Goal: Task Accomplishment & Management: Use online tool/utility

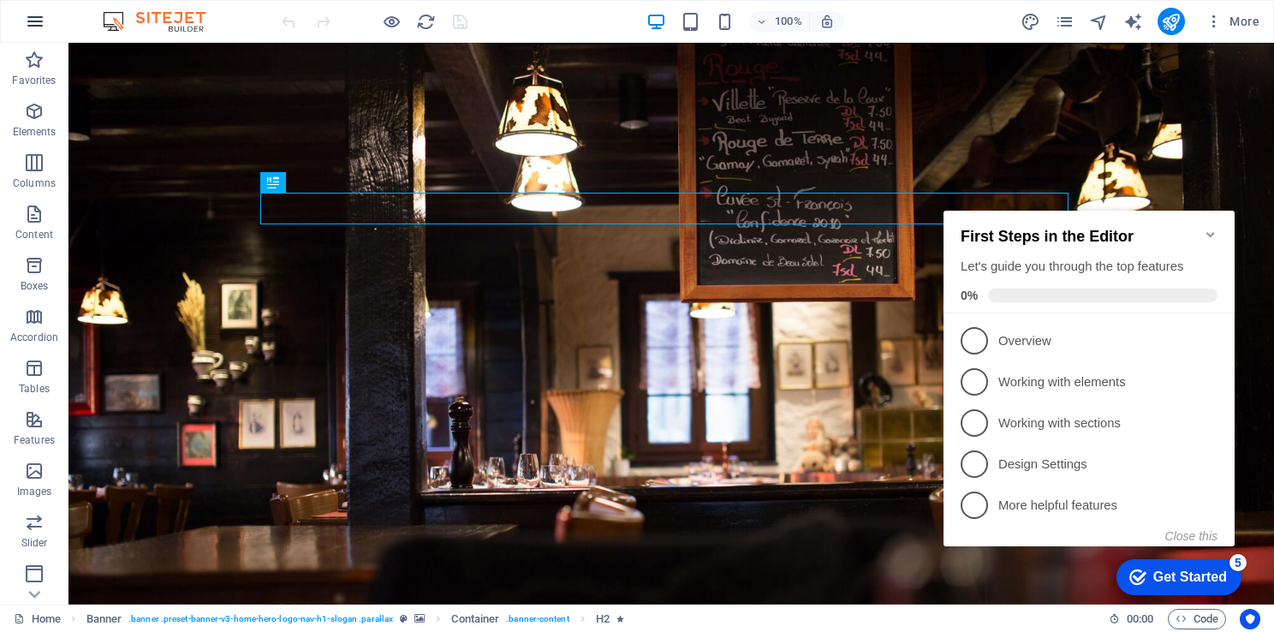
click at [41, 24] on icon "button" at bounding box center [35, 21] width 21 height 21
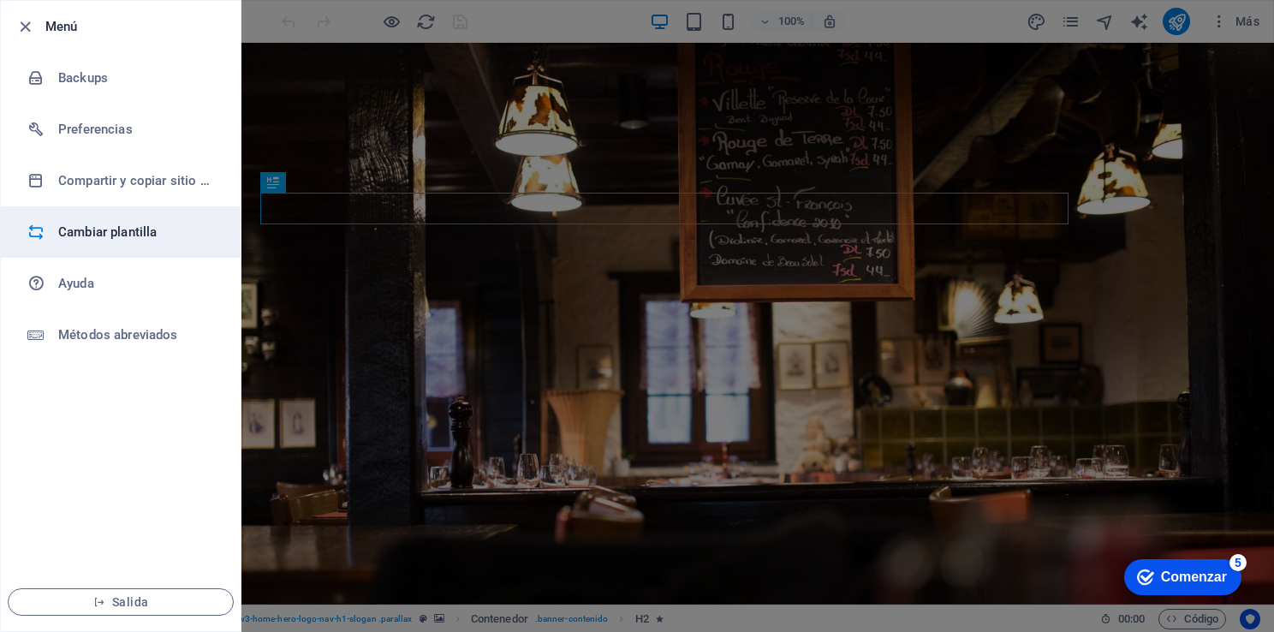
click at [164, 228] on h6 "Cambiar plantilla" at bounding box center [137, 232] width 158 height 21
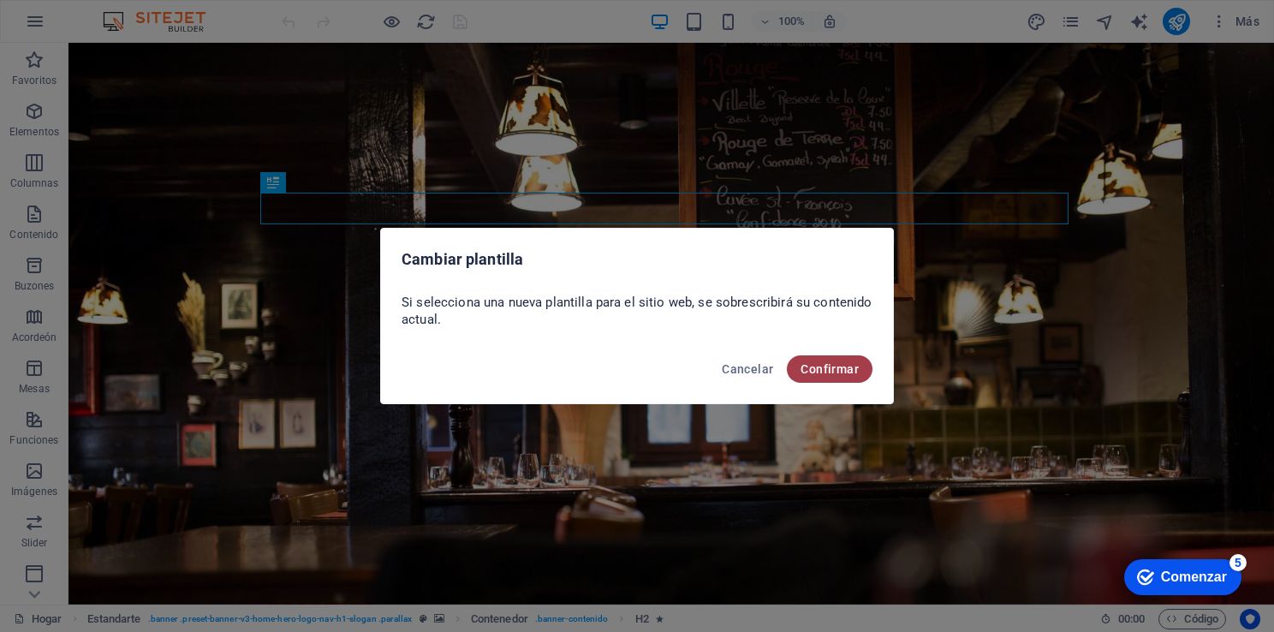
click at [805, 360] on button "Confirmar" at bounding box center [830, 368] width 86 height 27
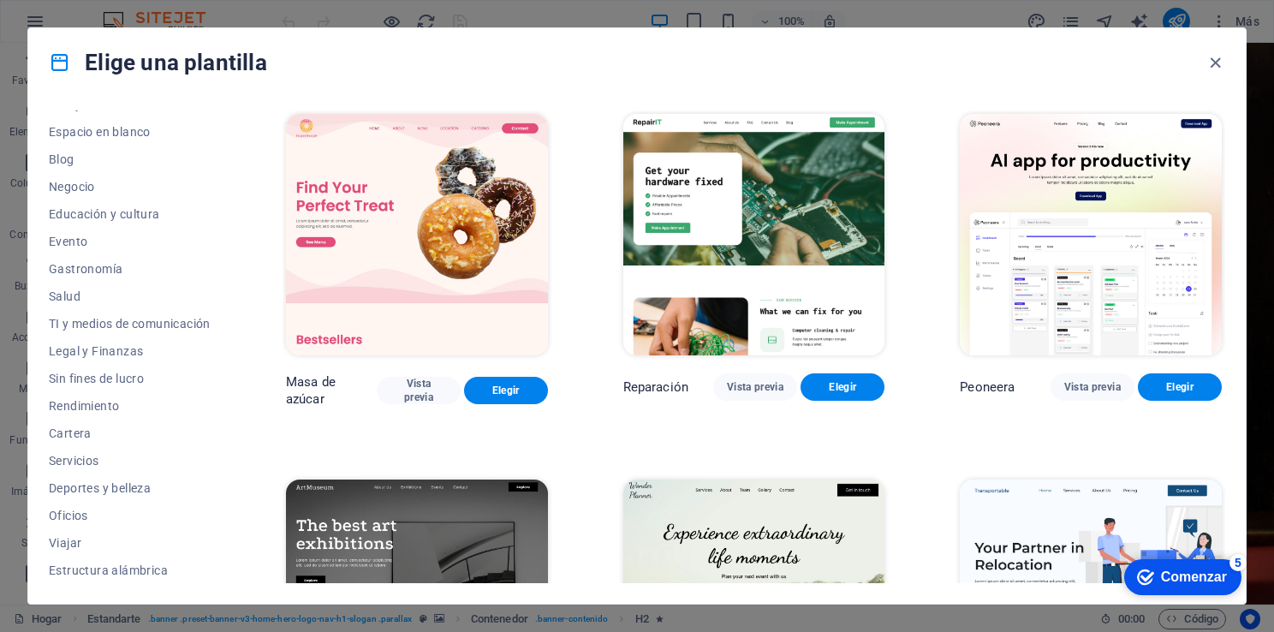
scroll to position [209, 0]
drag, startPoint x: 232, startPoint y: 283, endPoint x: 238, endPoint y: 231, distance: 51.7
click at [238, 231] on div "Todas las plantillas Mis plantillas Nuevo Tendencias Página de aterrizaje Multi…" at bounding box center [637, 350] width 1218 height 507
click at [235, 232] on div "Todas las plantillas Mis plantillas Nuevo Tendencias Página de aterrizaje Multi…" at bounding box center [637, 350] width 1218 height 507
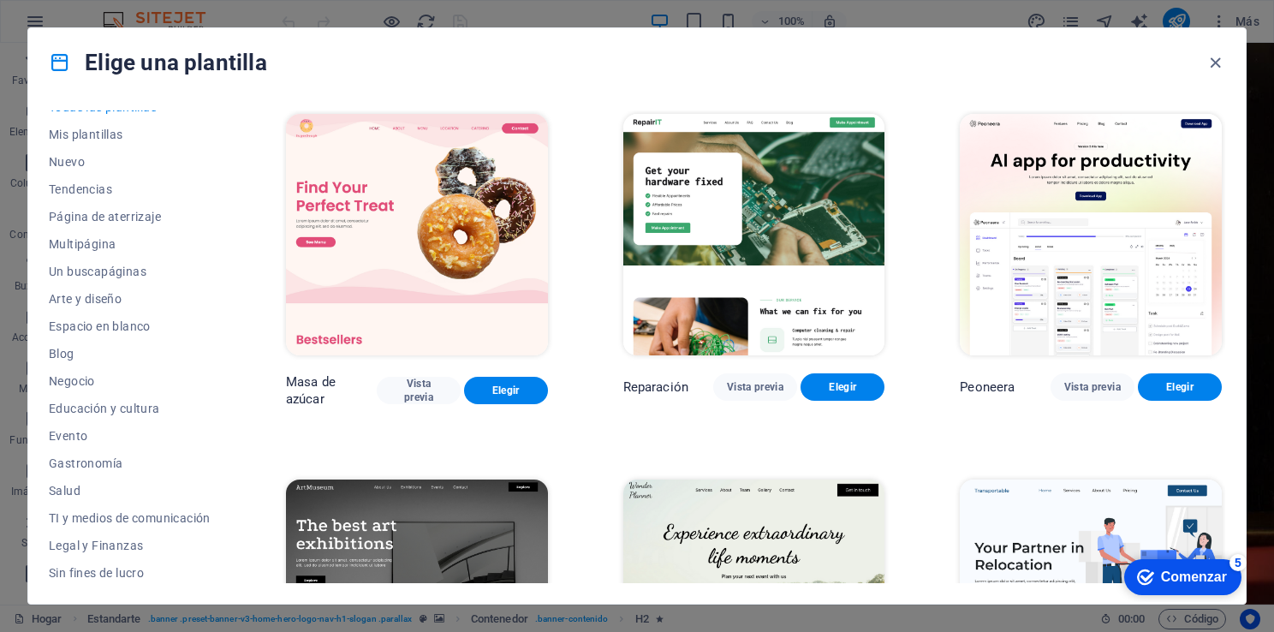
scroll to position [0, 0]
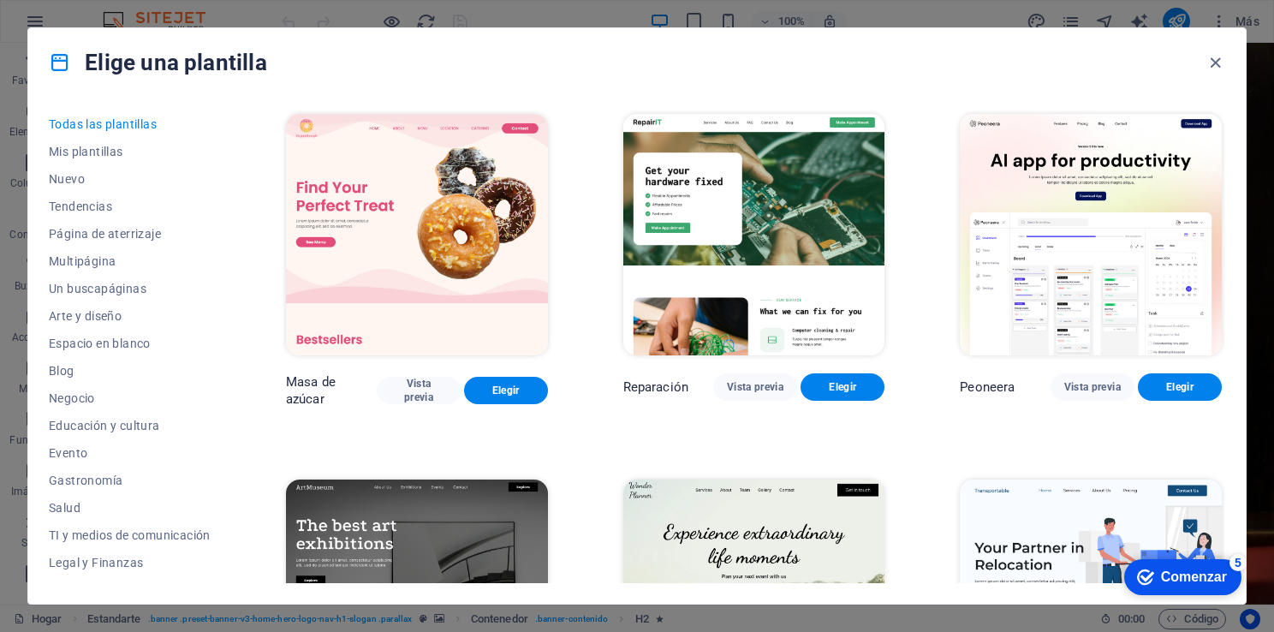
click at [147, 120] on span "Todas las plantillas" at bounding box center [130, 124] width 162 height 14
click at [146, 88] on div "Elige una plantilla" at bounding box center [637, 62] width 1218 height 69
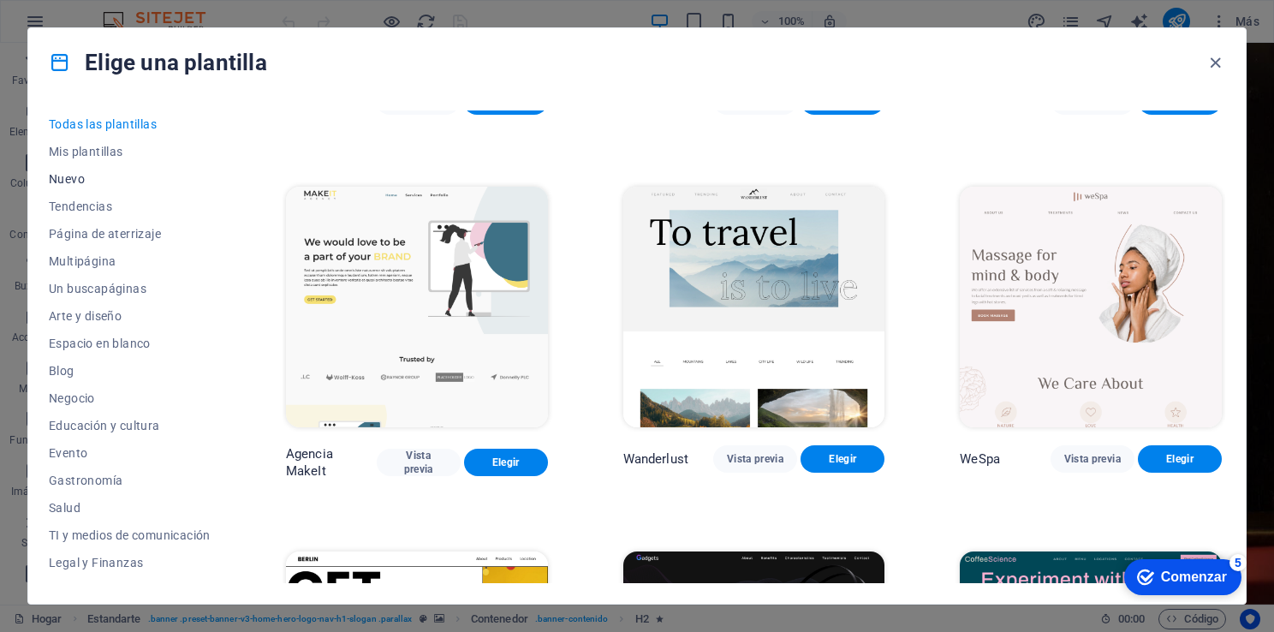
click at [77, 175] on span "Nuevo" at bounding box center [130, 179] width 162 height 14
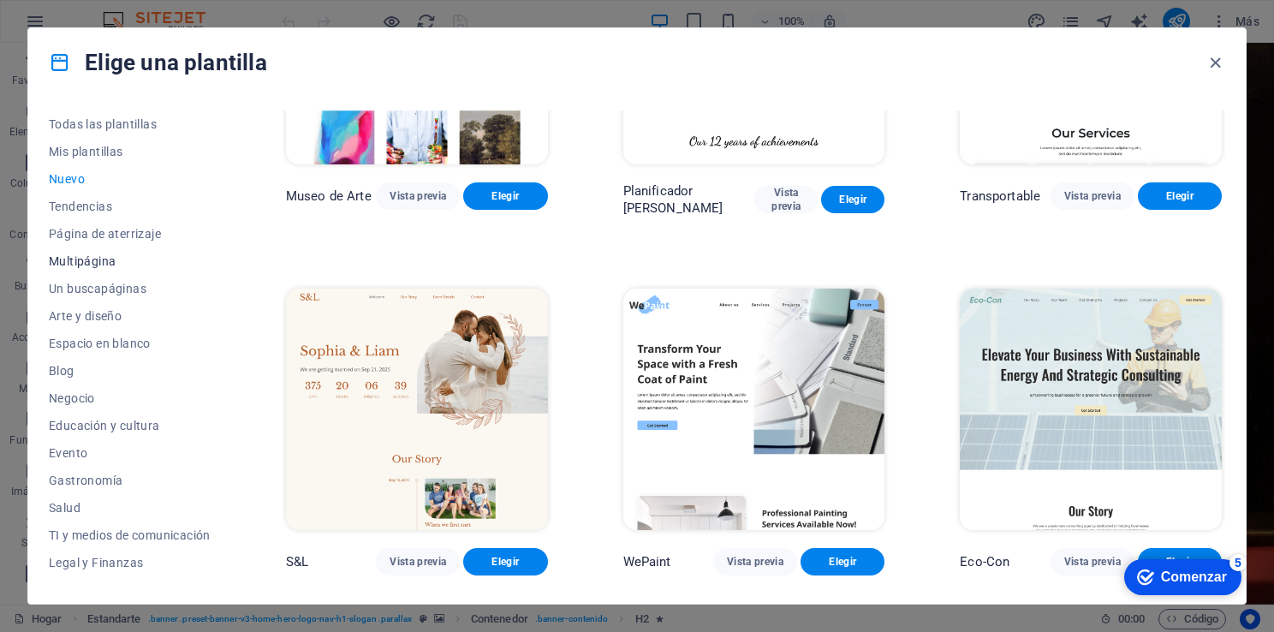
scroll to position [544, 0]
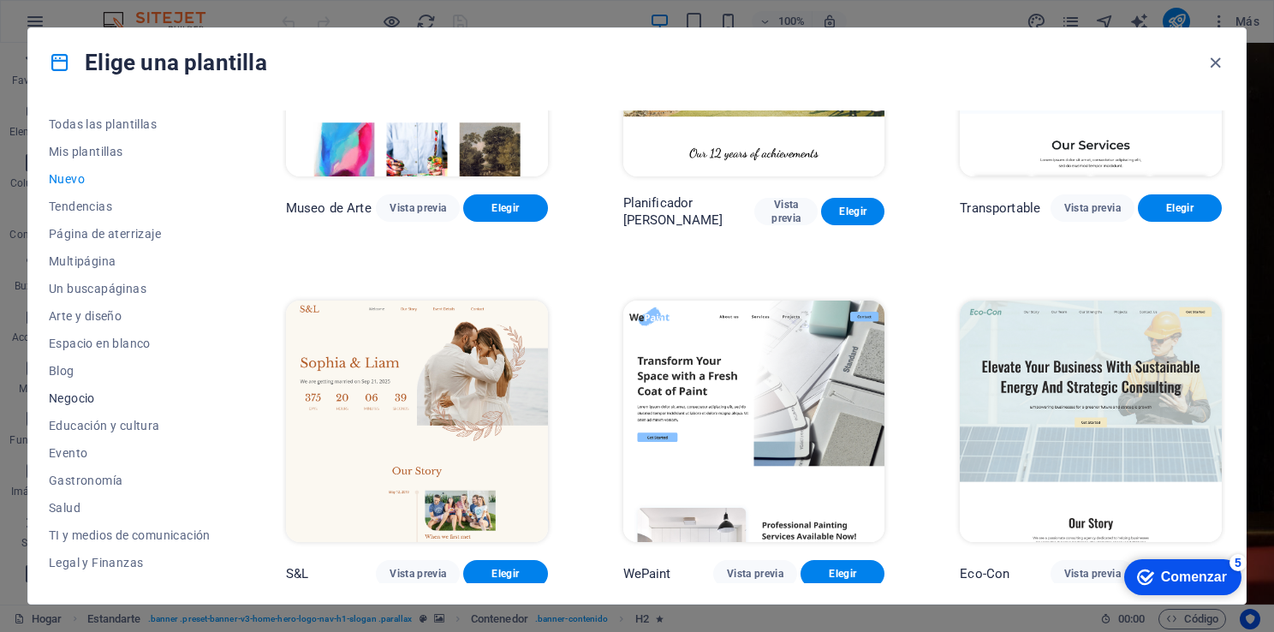
click at [78, 395] on span "Negocio" at bounding box center [130, 398] width 162 height 14
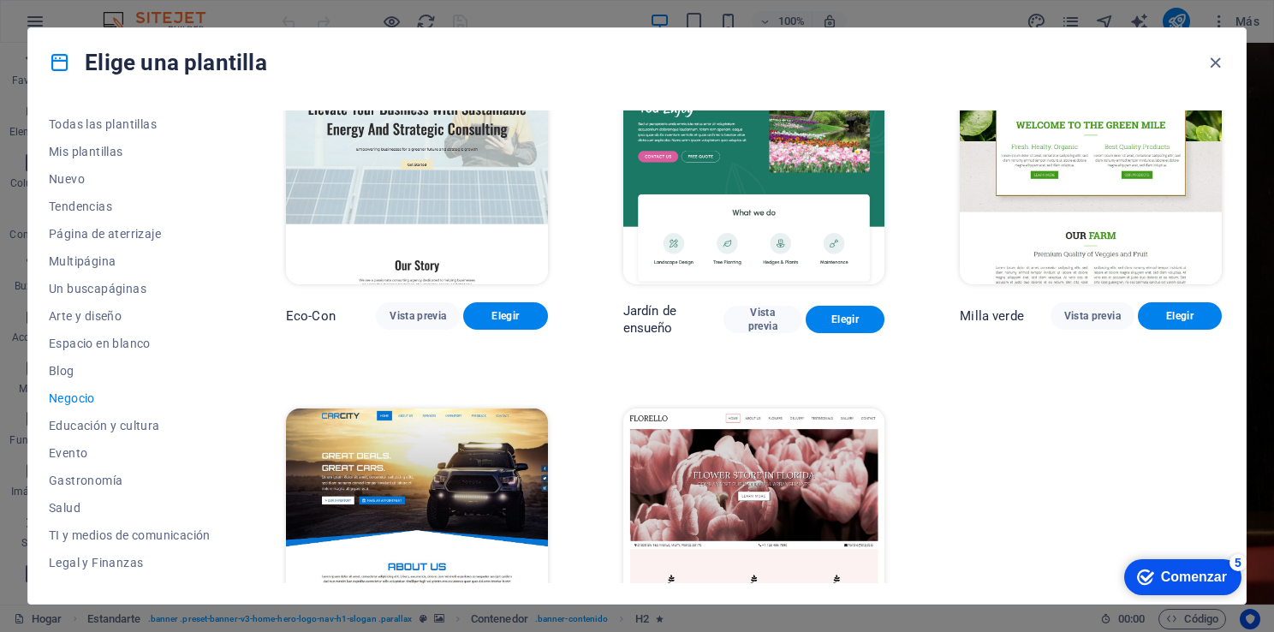
scroll to position [0, 0]
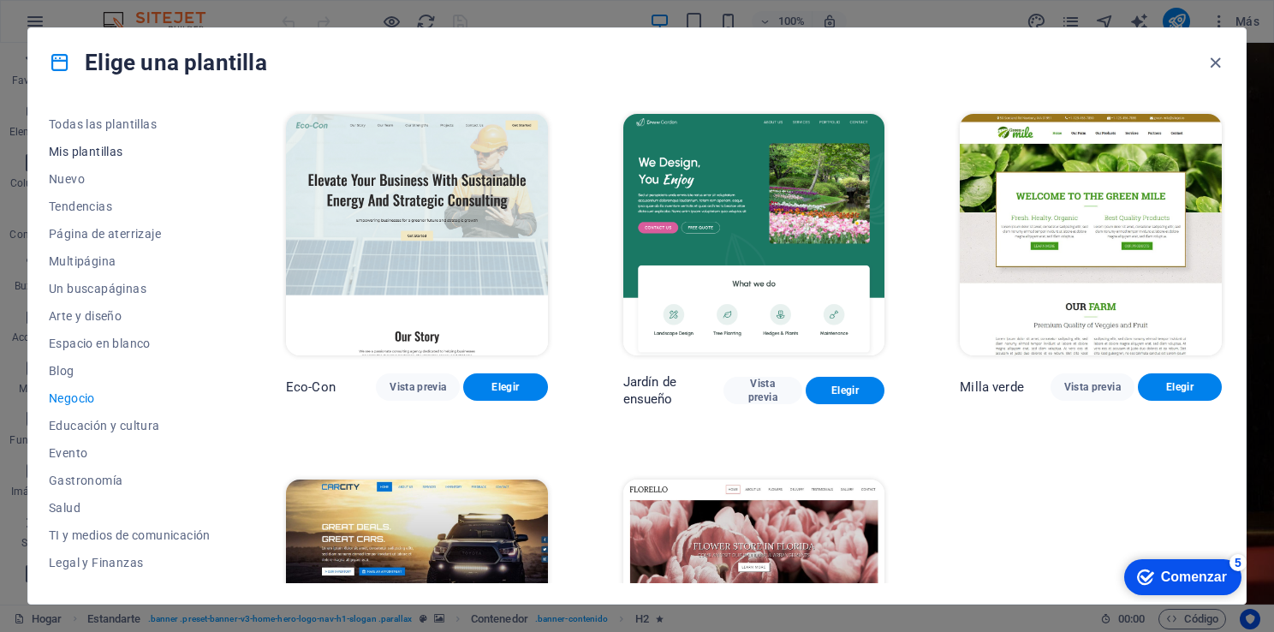
click at [99, 146] on span "Mis plantillas" at bounding box center [130, 152] width 162 height 14
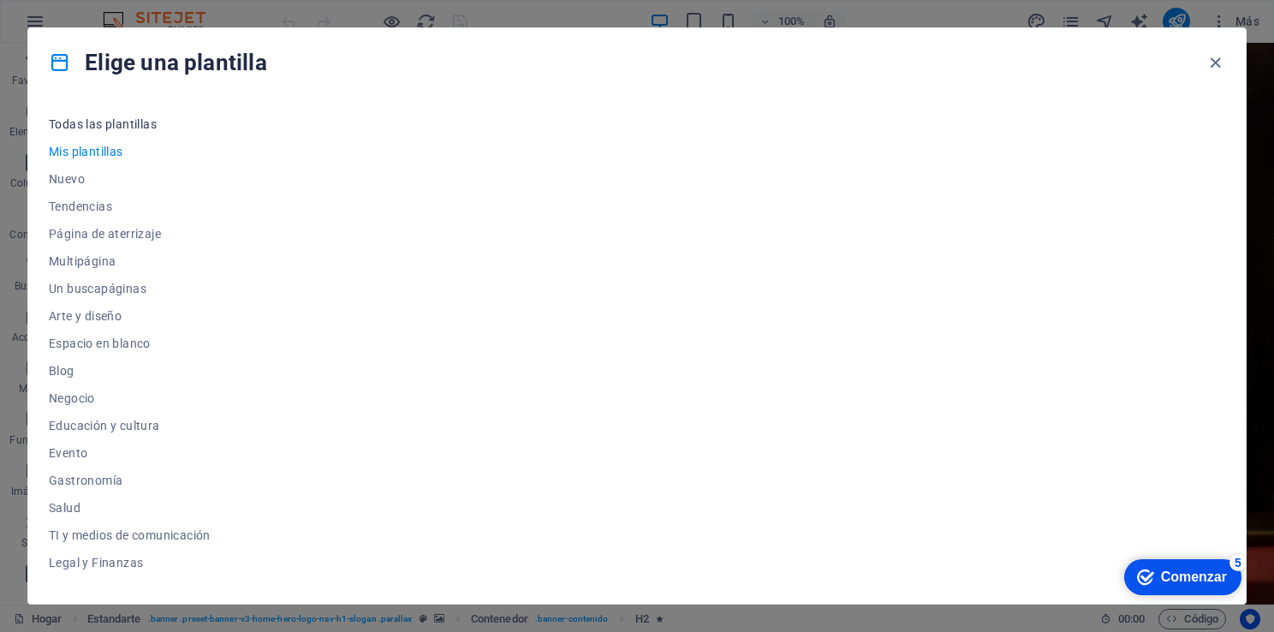
click at [127, 125] on span "Todas las plantillas" at bounding box center [130, 124] width 162 height 14
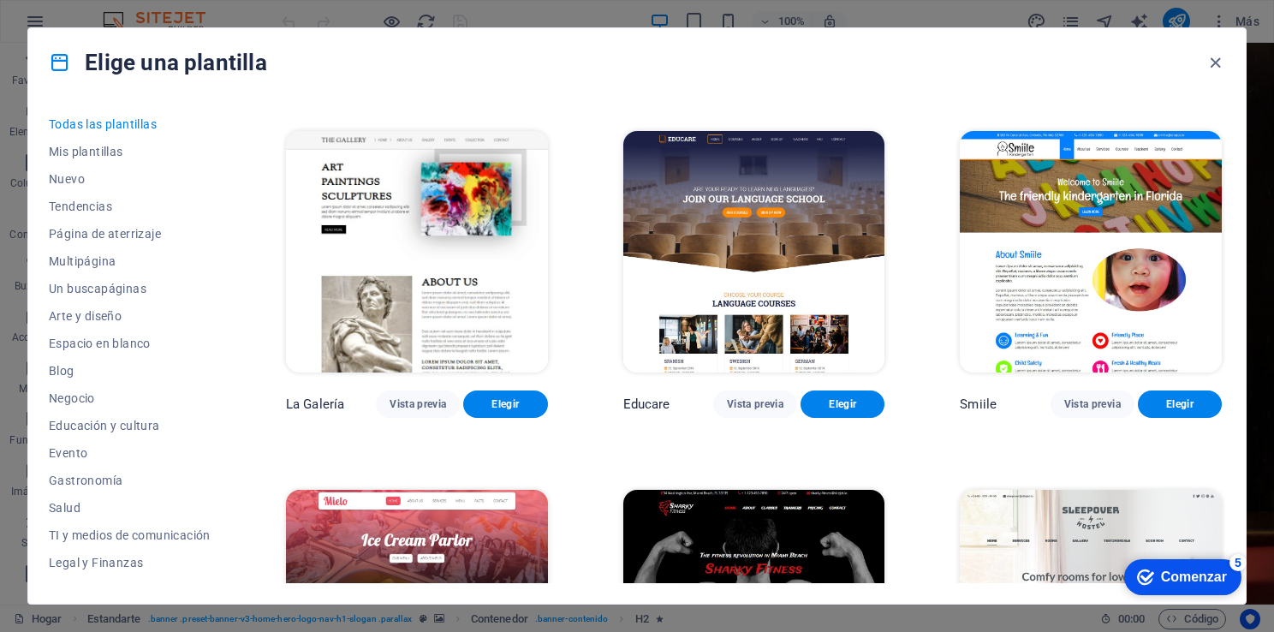
scroll to position [10846, 0]
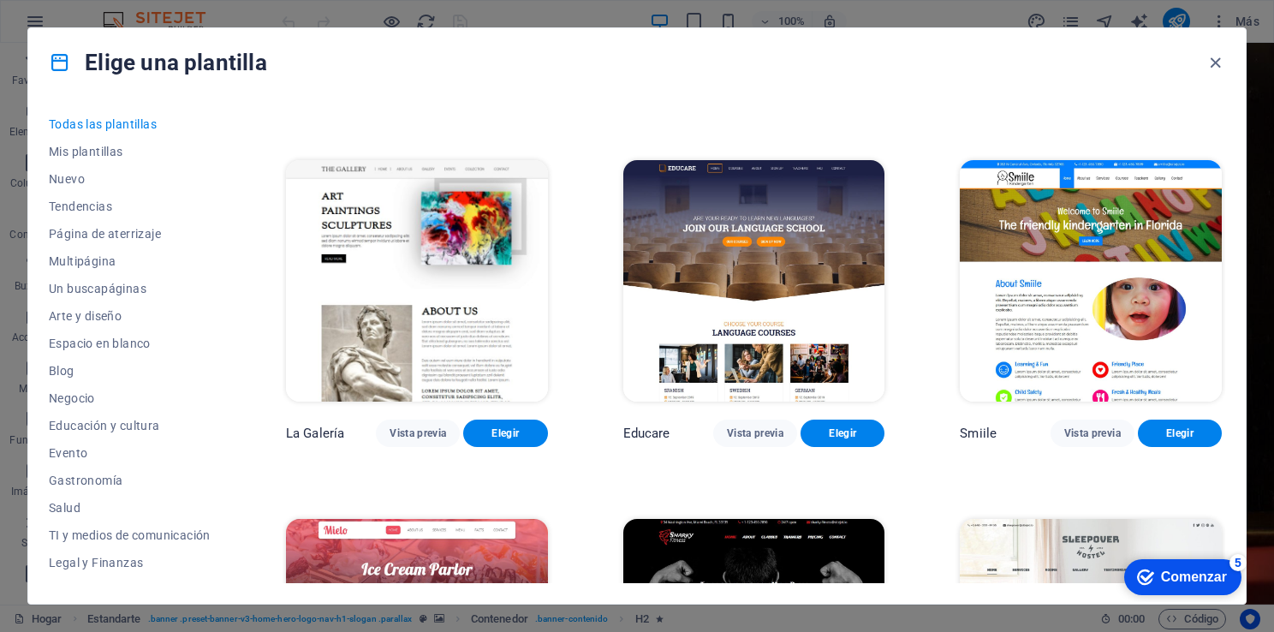
click at [458, 522] on img at bounding box center [417, 639] width 262 height 241
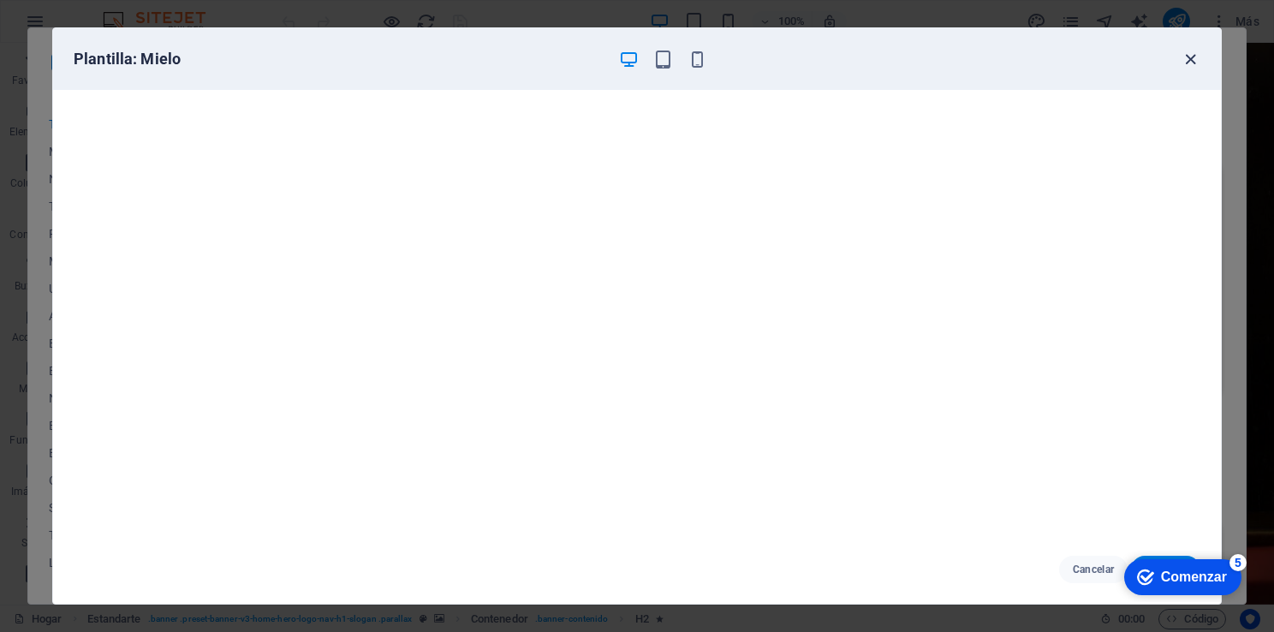
click at [1188, 58] on icon "button" at bounding box center [1191, 60] width 20 height 20
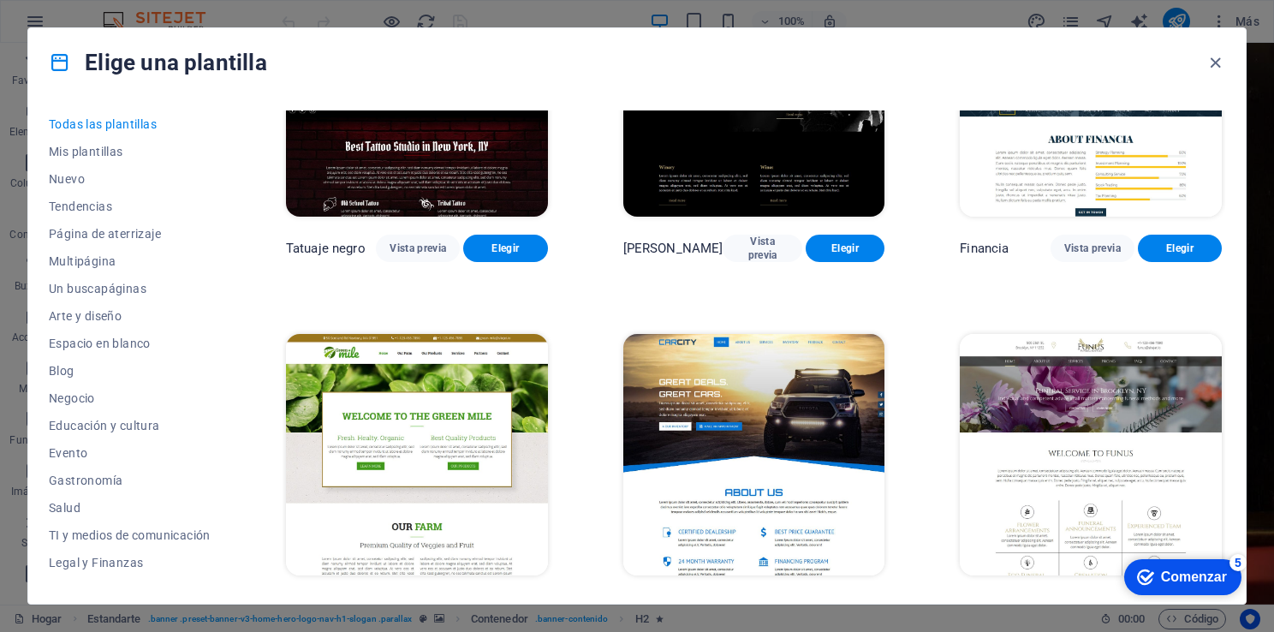
scroll to position [10304, 0]
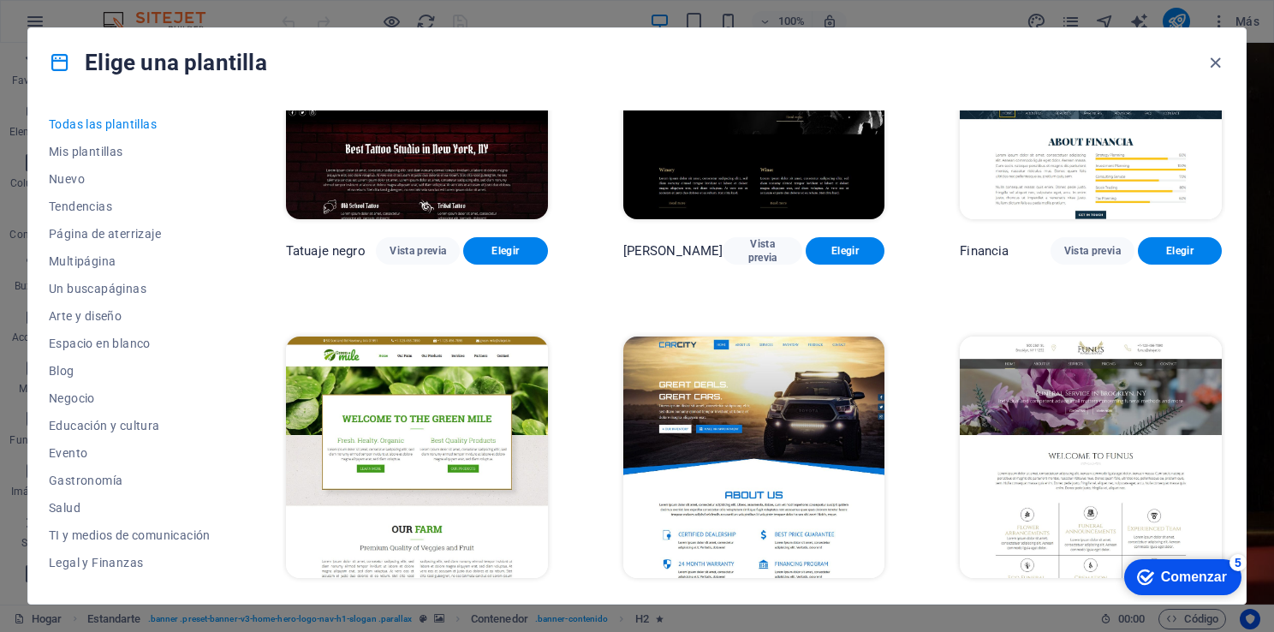
click at [514, 340] on img at bounding box center [417, 457] width 262 height 241
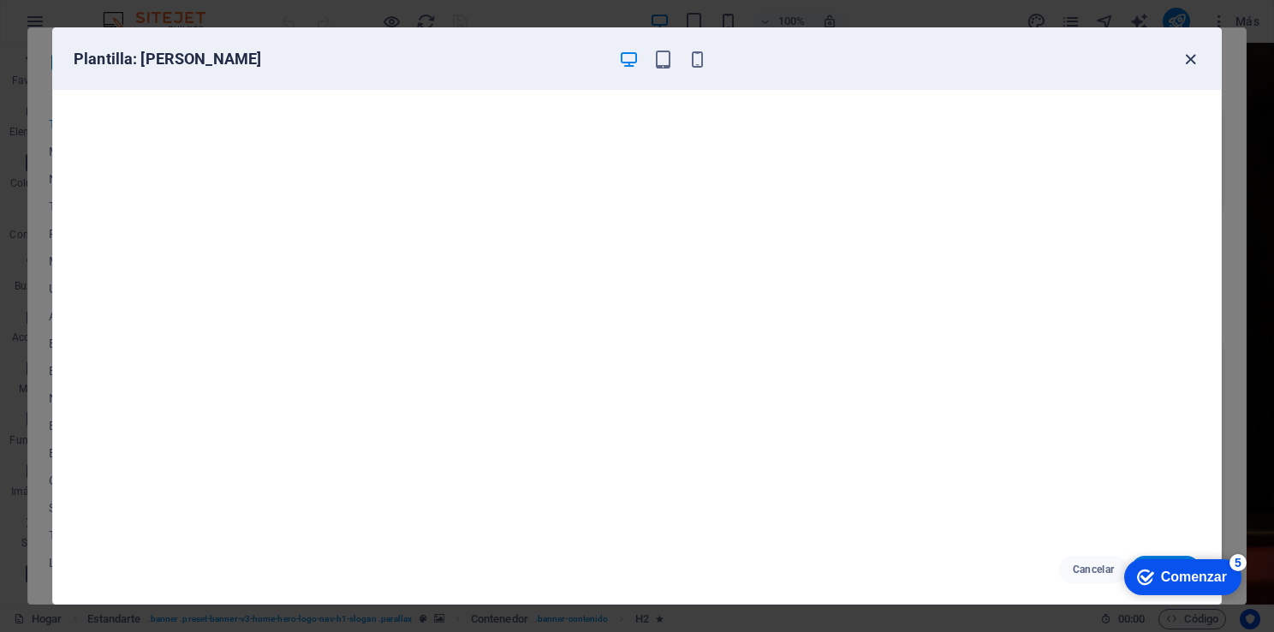
click at [1184, 54] on icon "button" at bounding box center [1191, 60] width 20 height 20
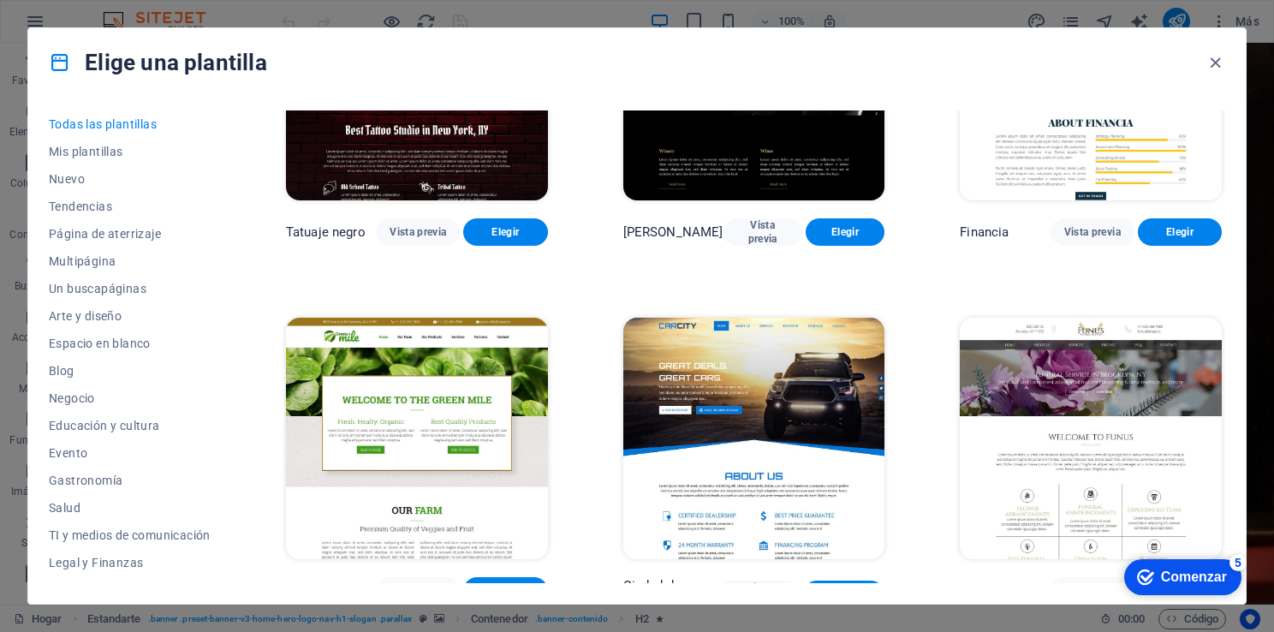
scroll to position [10332, 0]
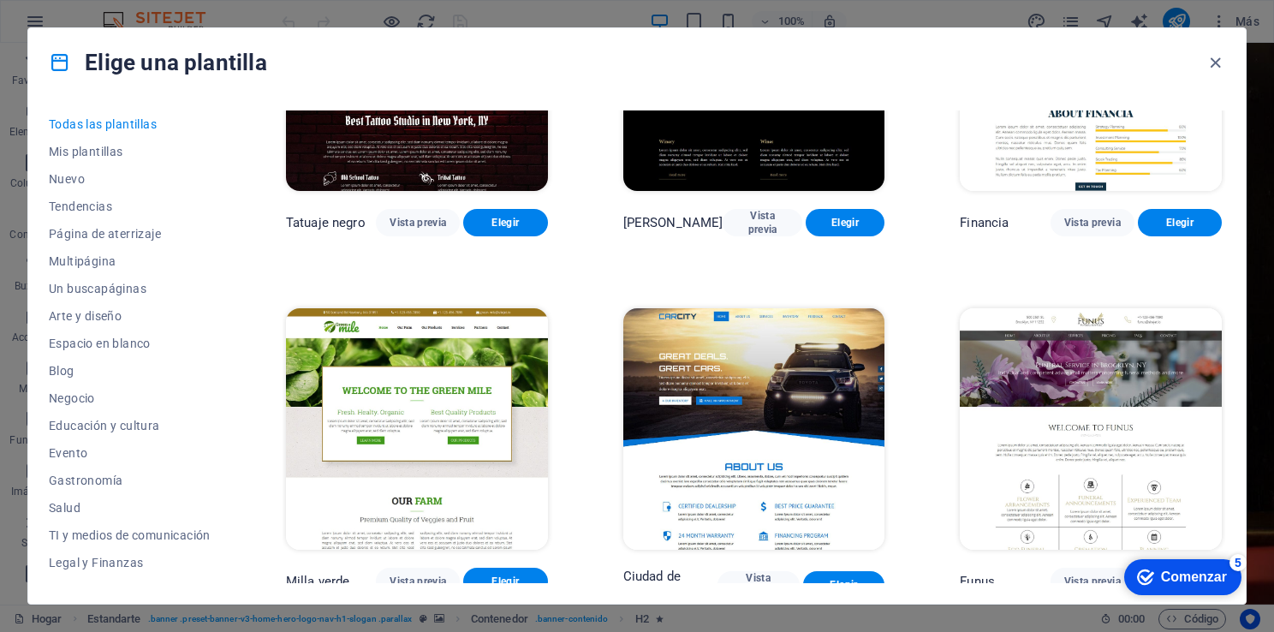
click at [1062, 308] on img at bounding box center [1091, 428] width 262 height 241
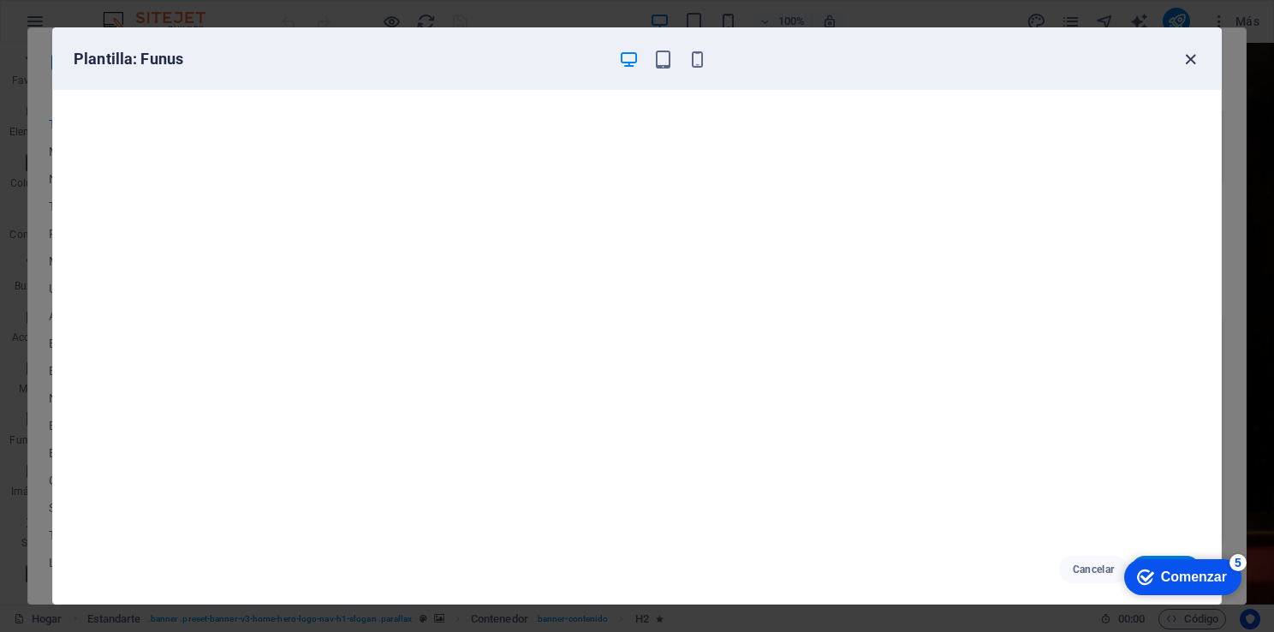
click at [1189, 57] on icon "button" at bounding box center [1191, 60] width 20 height 20
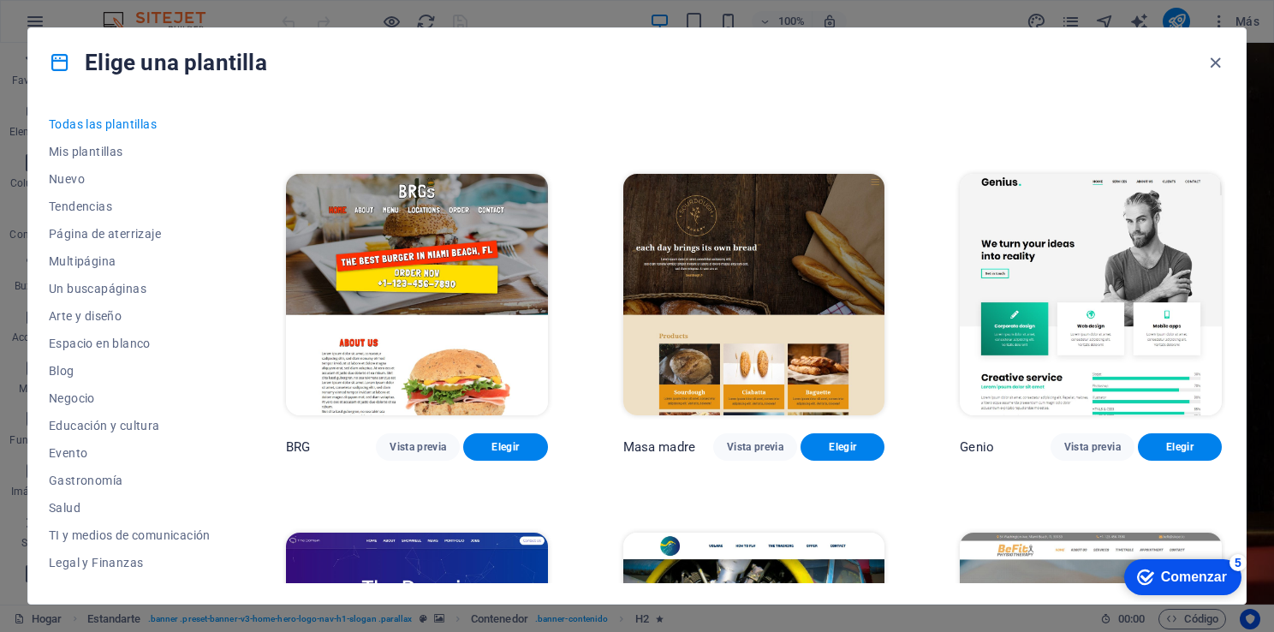
scroll to position [8249, 0]
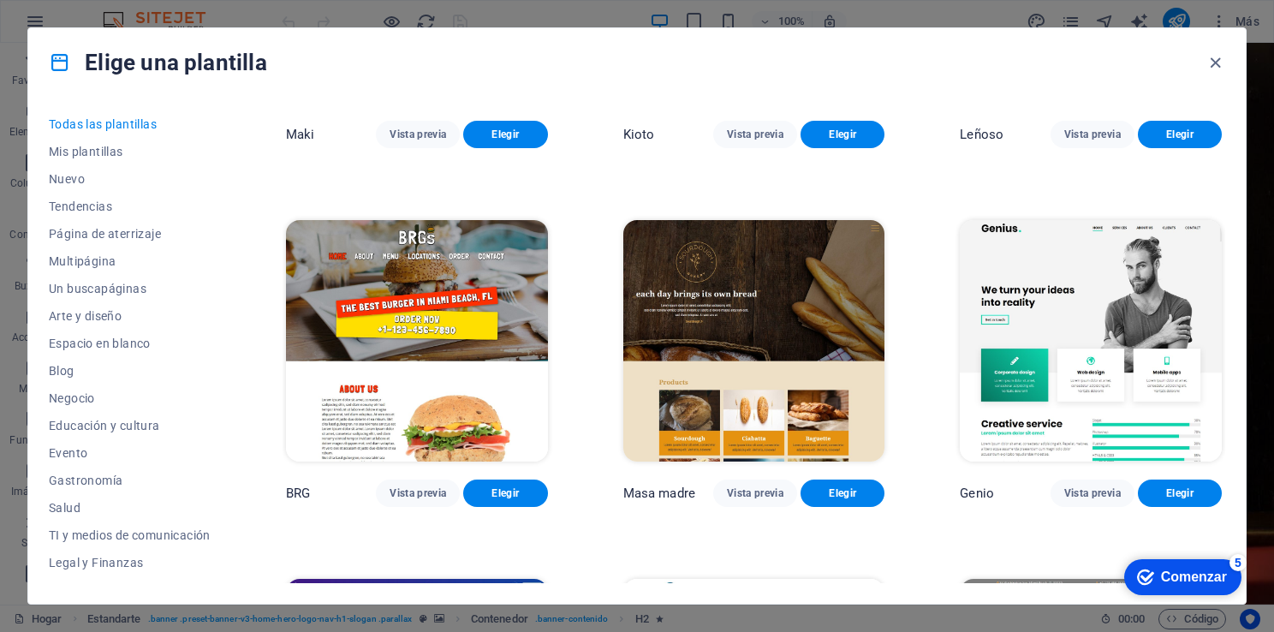
click at [473, 283] on img at bounding box center [417, 340] width 262 height 241
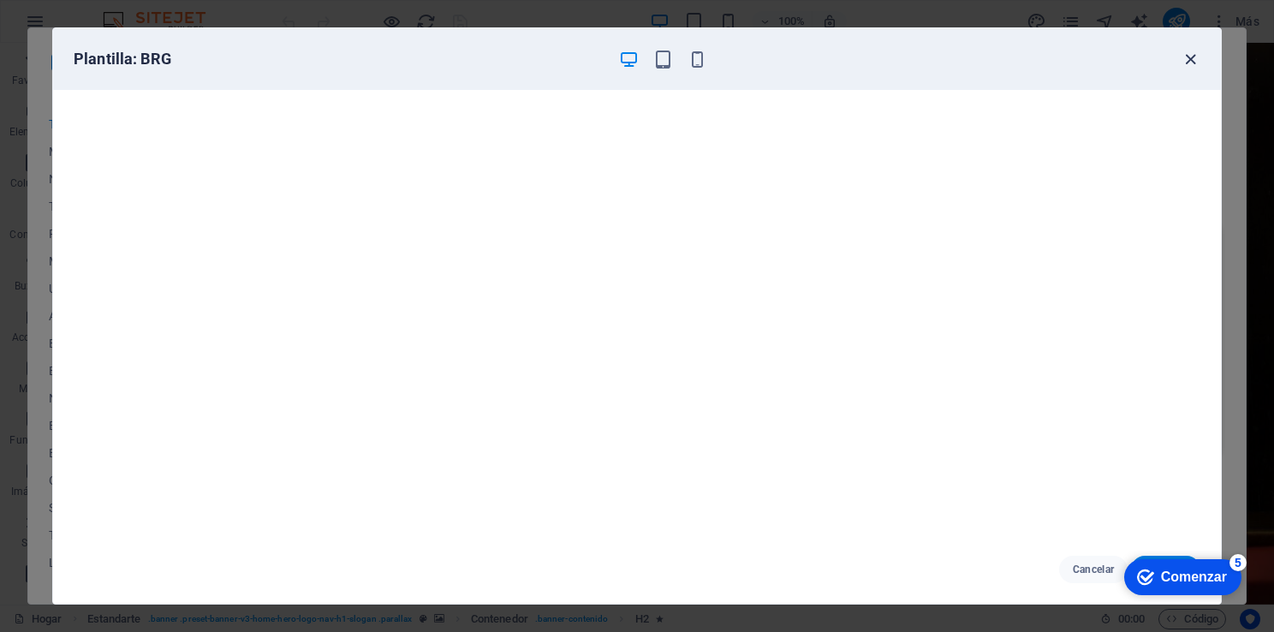
click at [1184, 60] on icon "button" at bounding box center [1191, 60] width 20 height 20
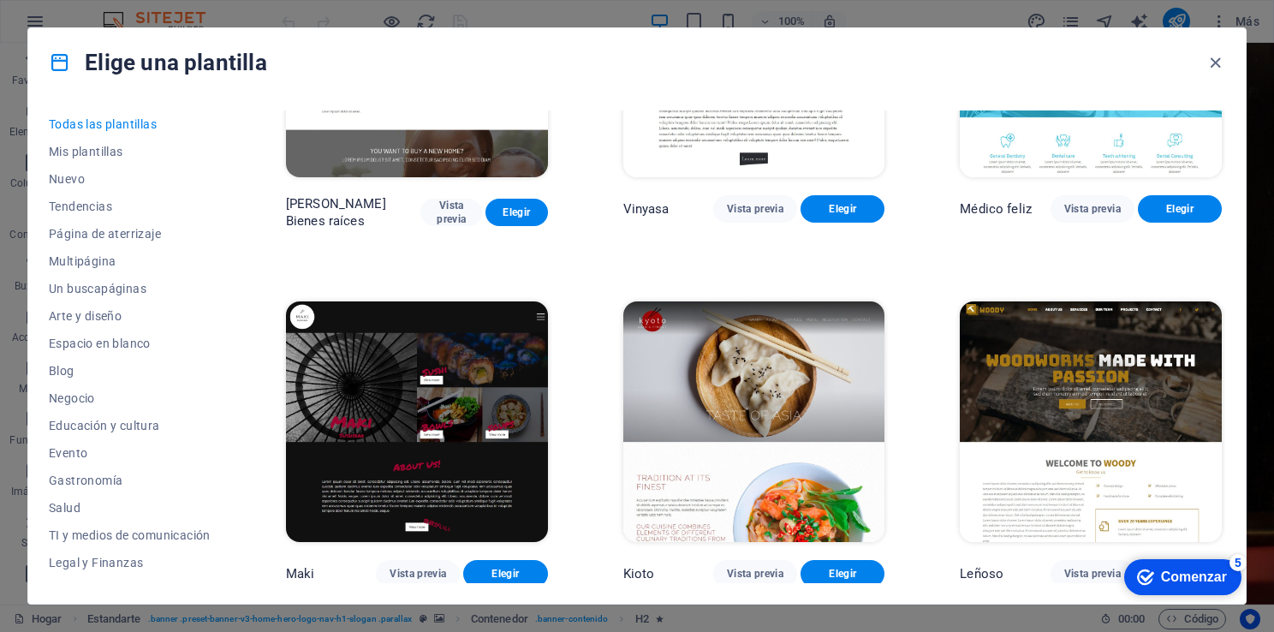
scroll to position [7792, 0]
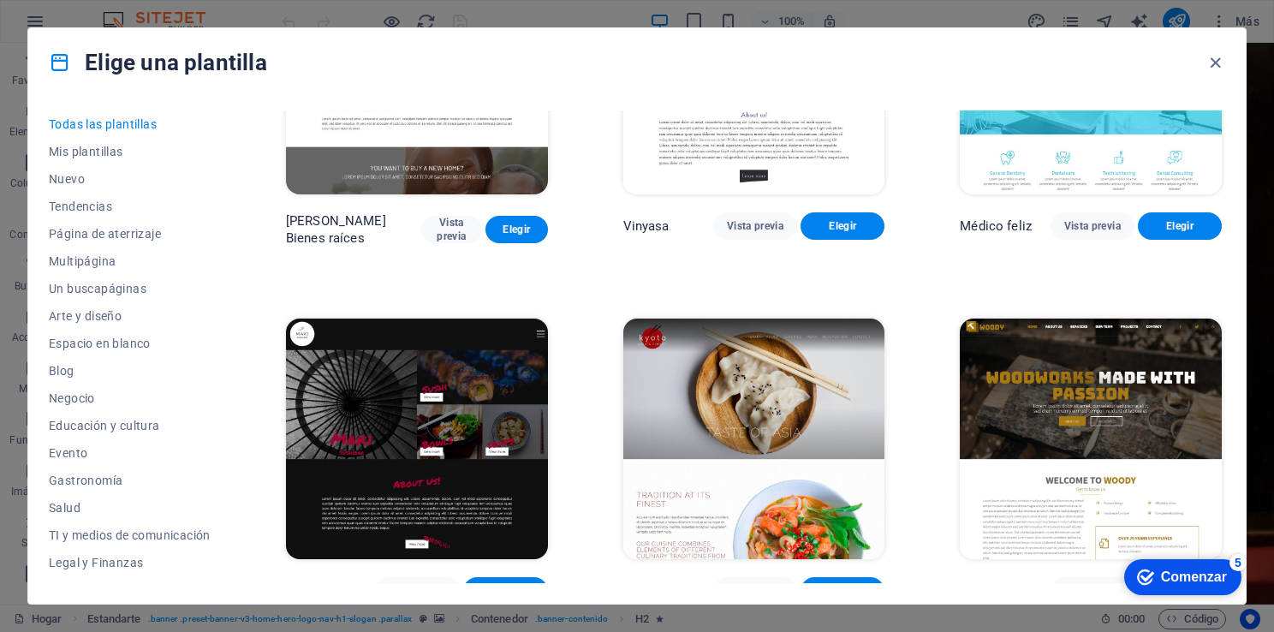
click at [702, 319] on img at bounding box center [754, 439] width 262 height 241
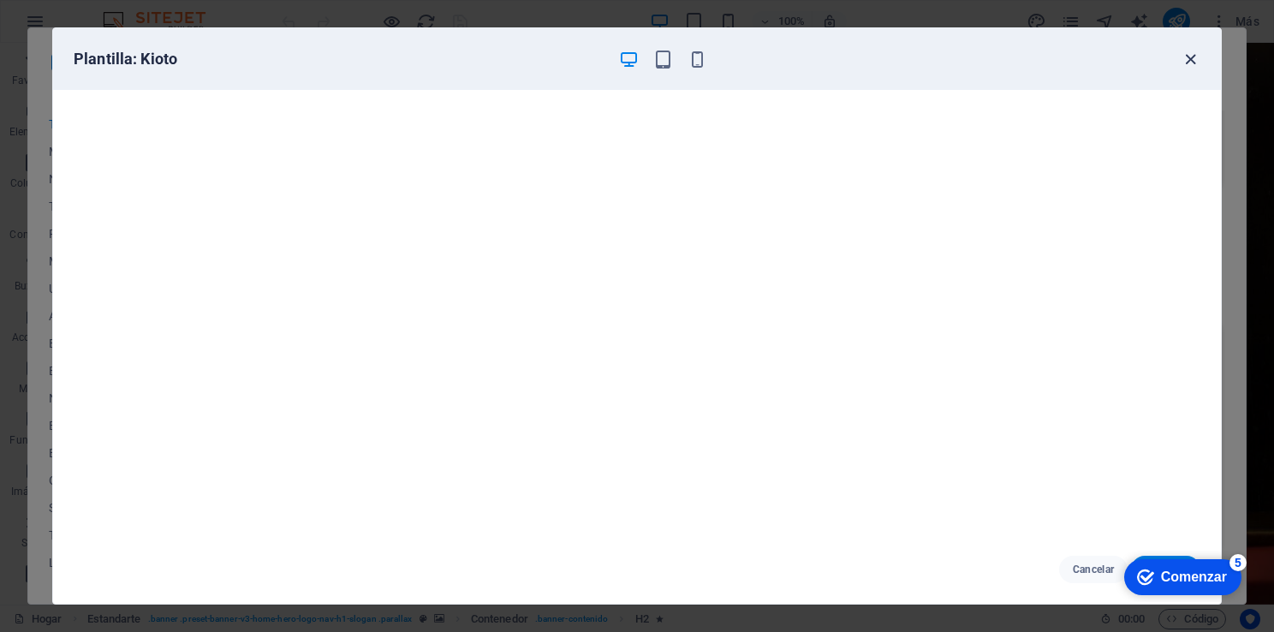
click at [1192, 56] on icon "button" at bounding box center [1191, 60] width 20 height 20
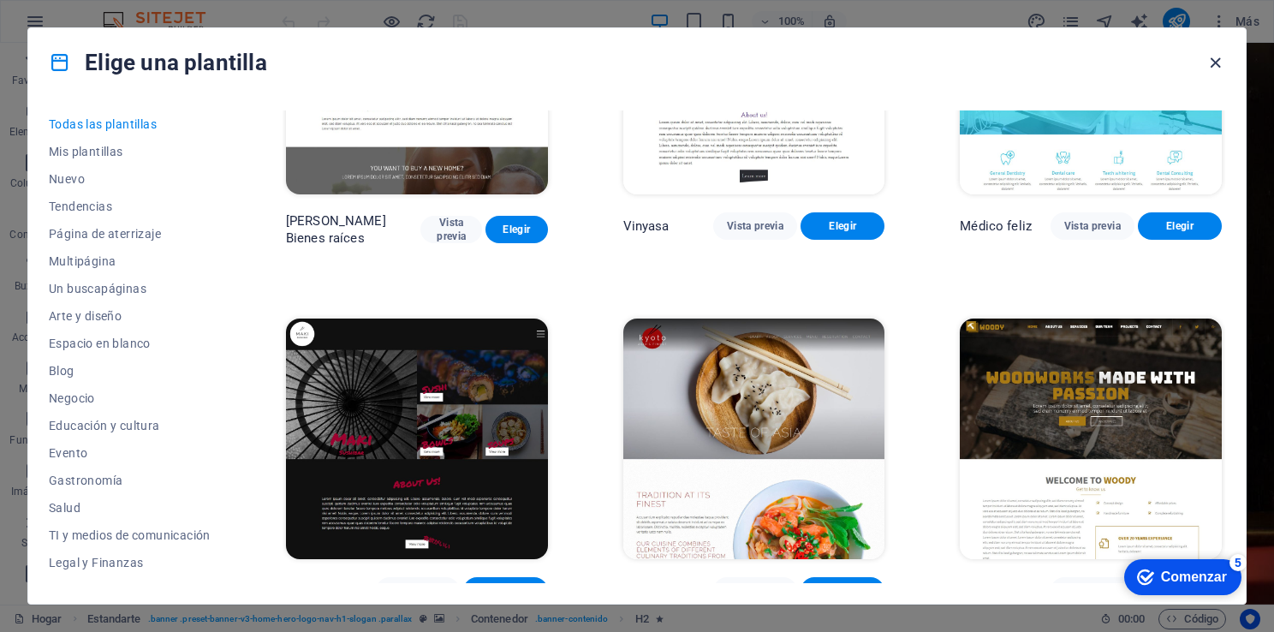
click at [1219, 54] on icon "button" at bounding box center [1216, 63] width 20 height 20
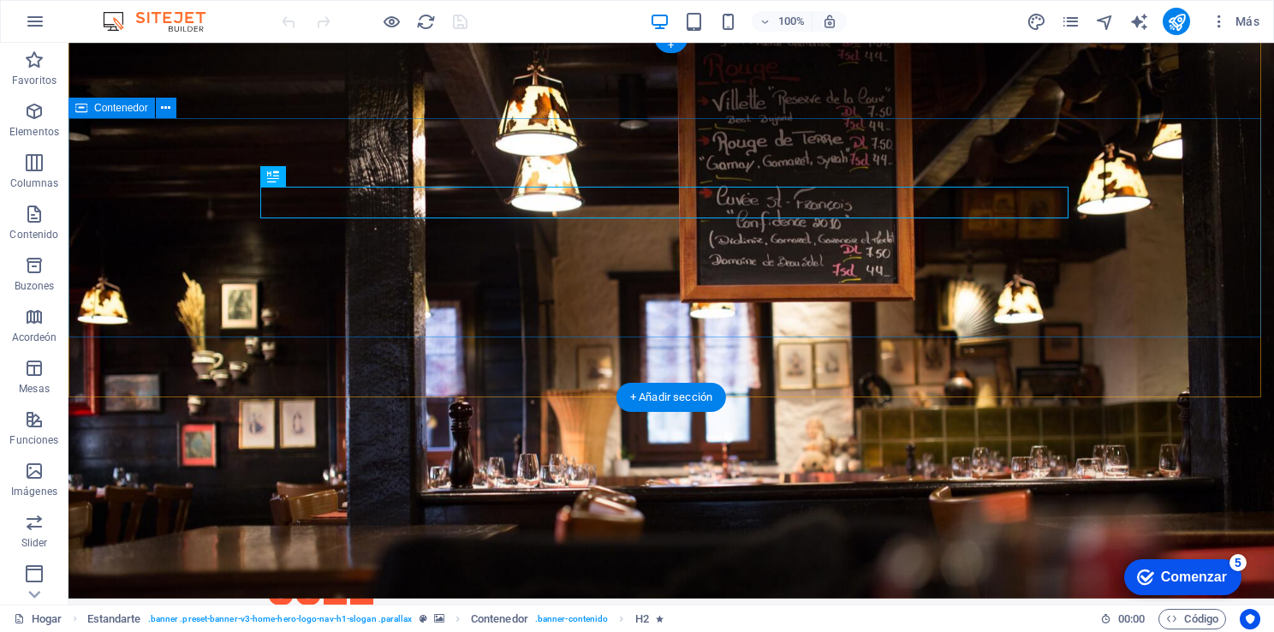
scroll to position [0, 0]
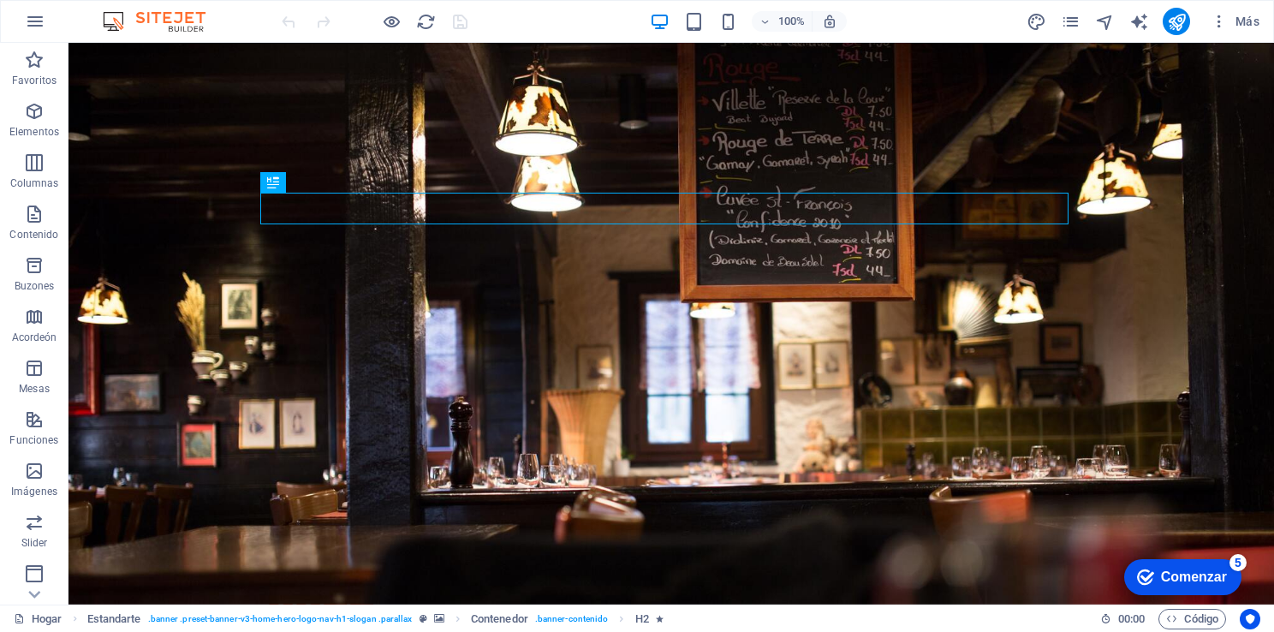
click at [168, 15] on img at bounding box center [162, 21] width 128 height 21
click at [174, 23] on img at bounding box center [162, 21] width 128 height 21
click at [31, 26] on icon "button" at bounding box center [35, 21] width 21 height 21
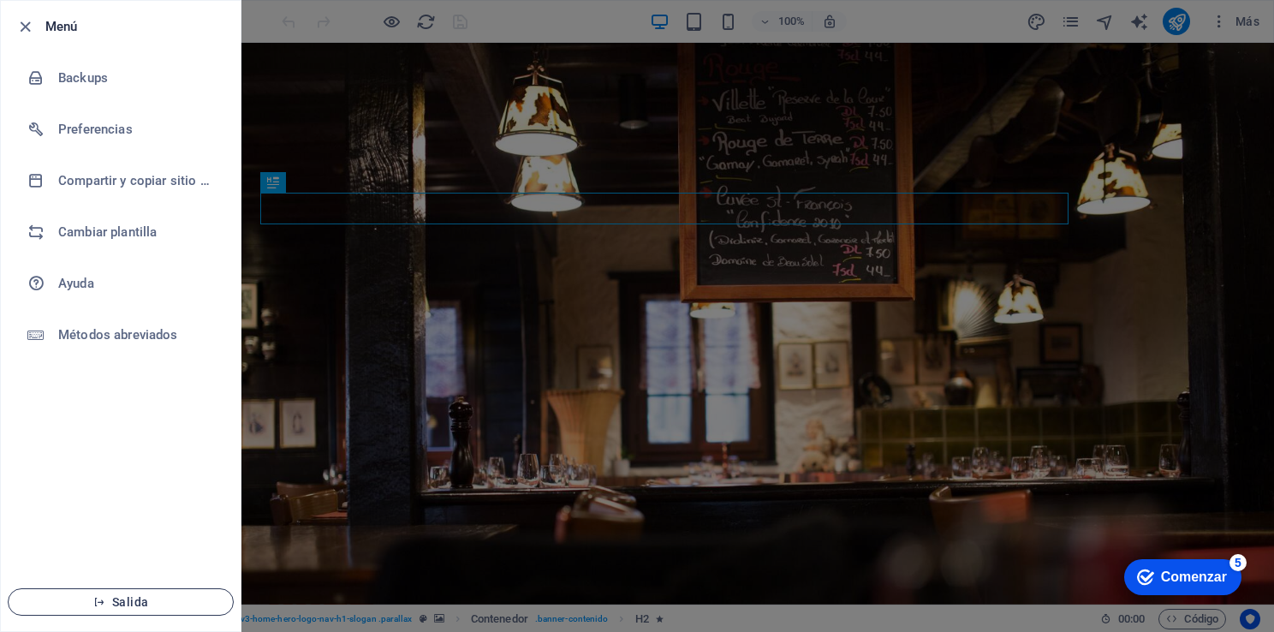
click at [183, 599] on span "Salida" at bounding box center [120, 602] width 197 height 14
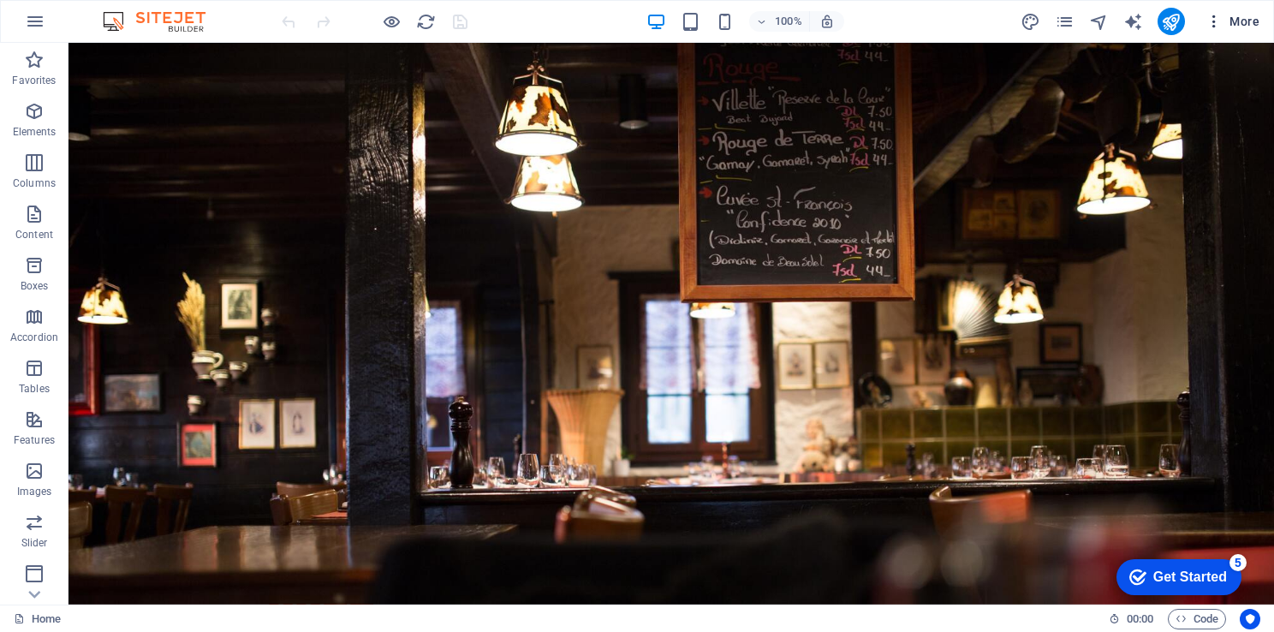
click at [1220, 26] on icon "button" at bounding box center [1214, 21] width 17 height 17
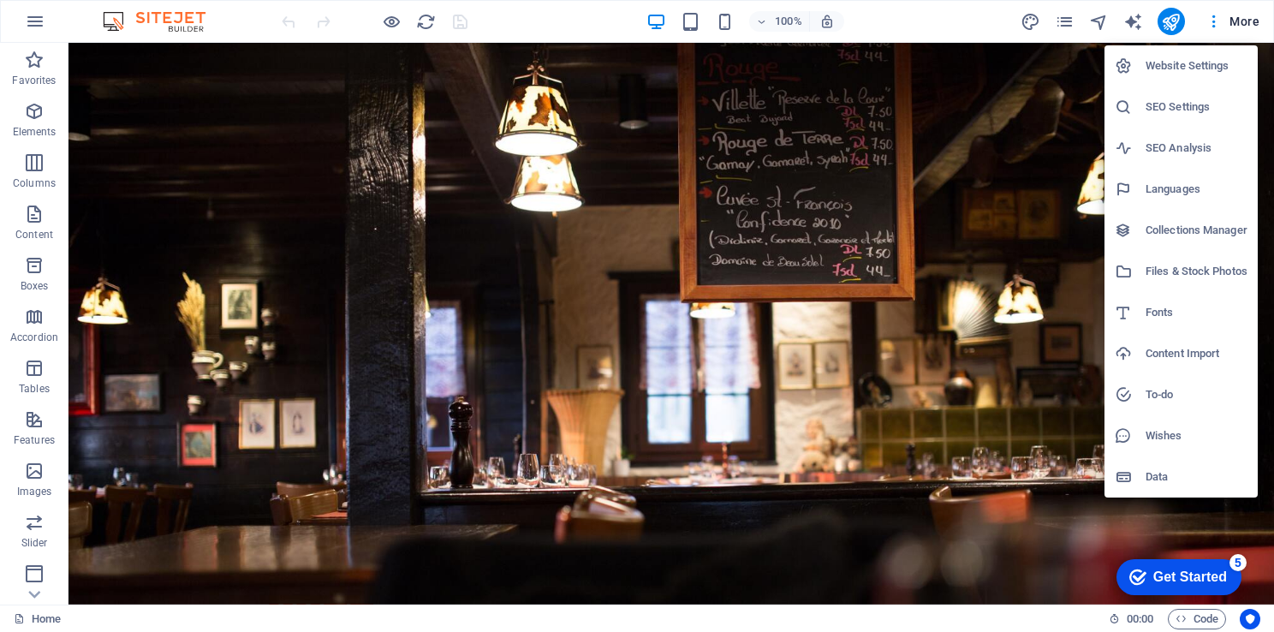
click at [176, 28] on div at bounding box center [637, 316] width 1274 height 632
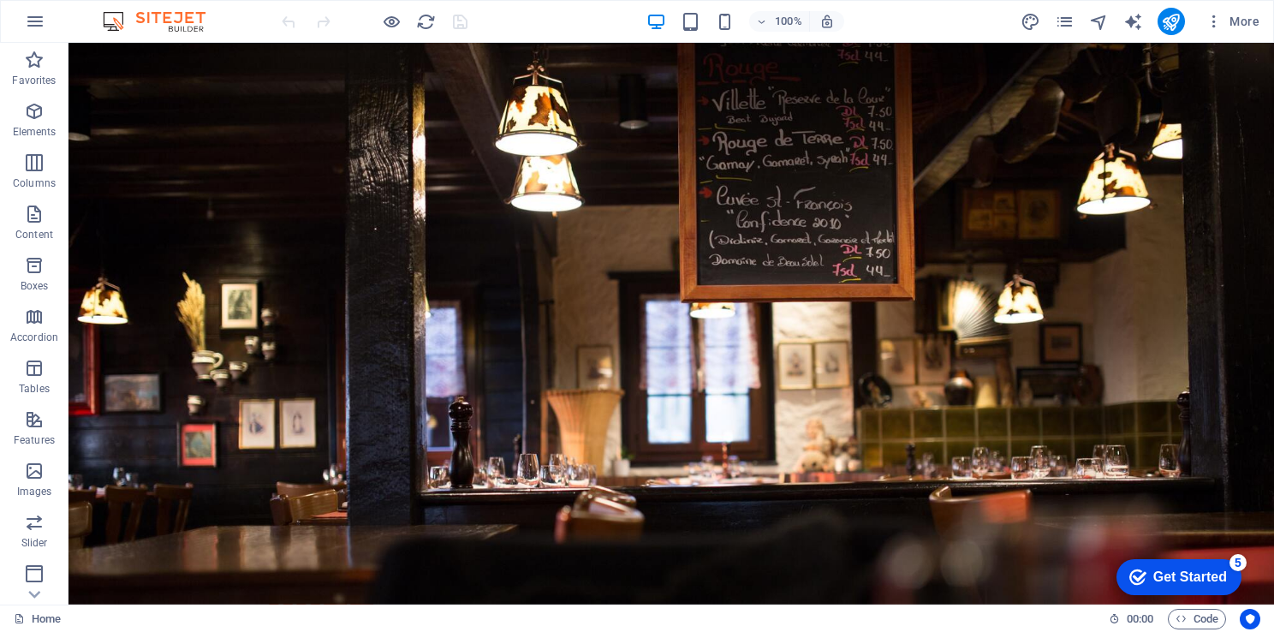
click at [32, 28] on icon "button" at bounding box center [35, 21] width 21 height 21
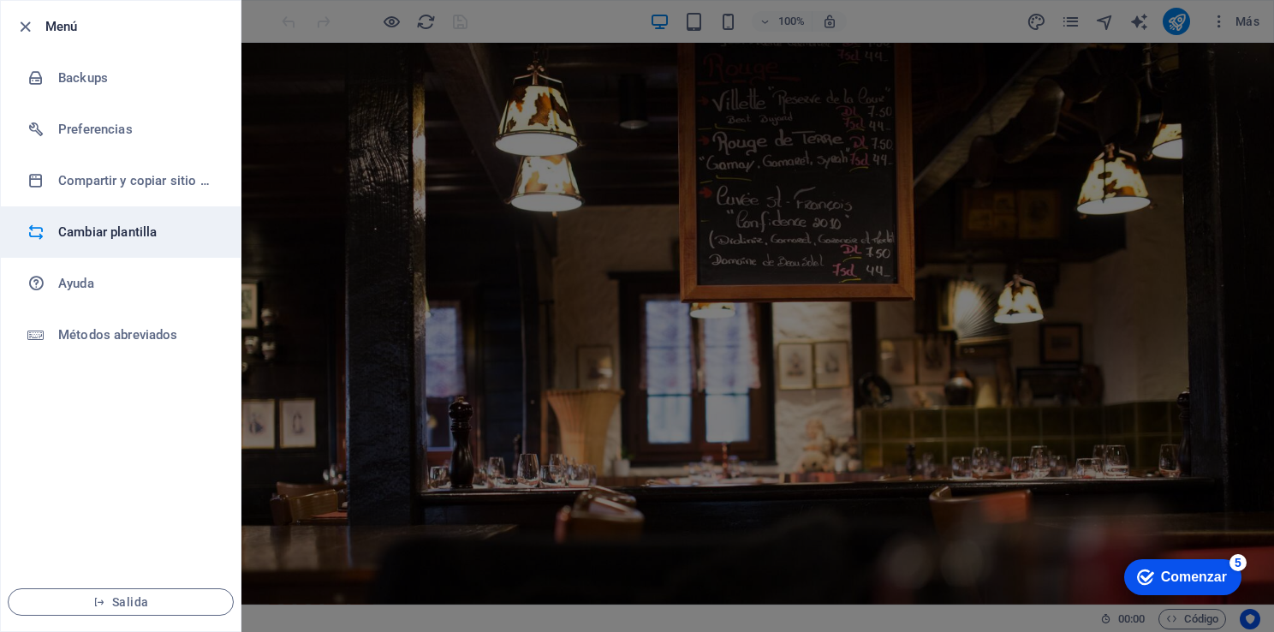
click at [158, 231] on h6 "Cambiar plantilla" at bounding box center [137, 232] width 158 height 21
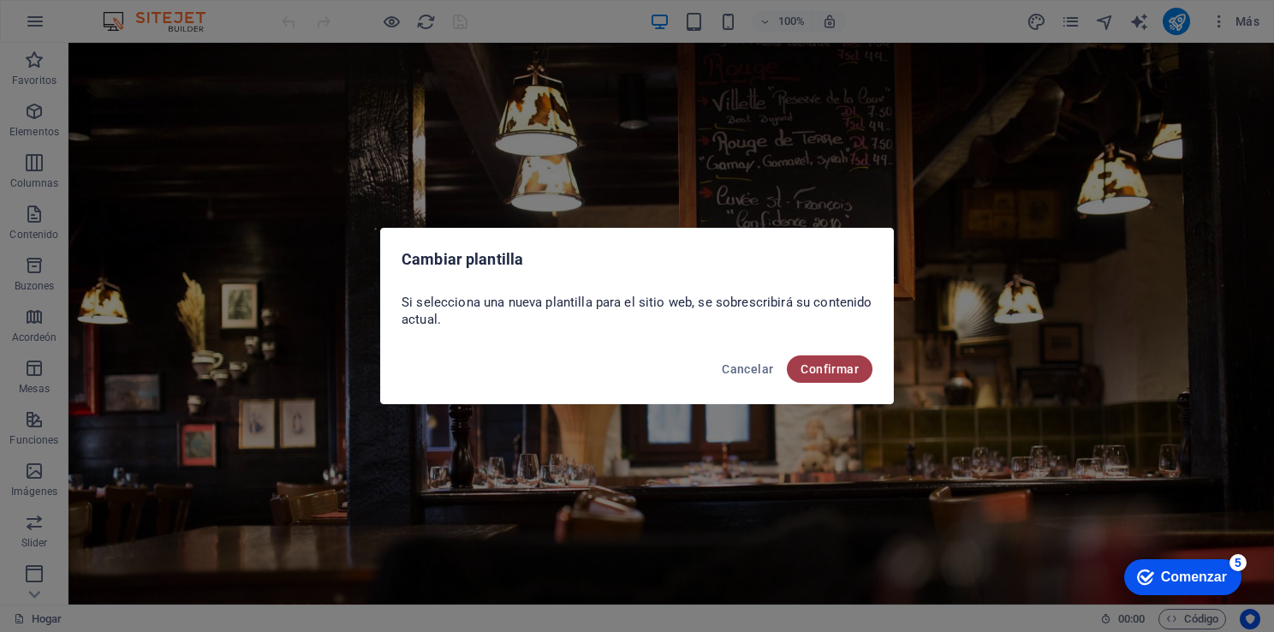
click at [829, 365] on span "Confirmar" at bounding box center [830, 369] width 58 height 14
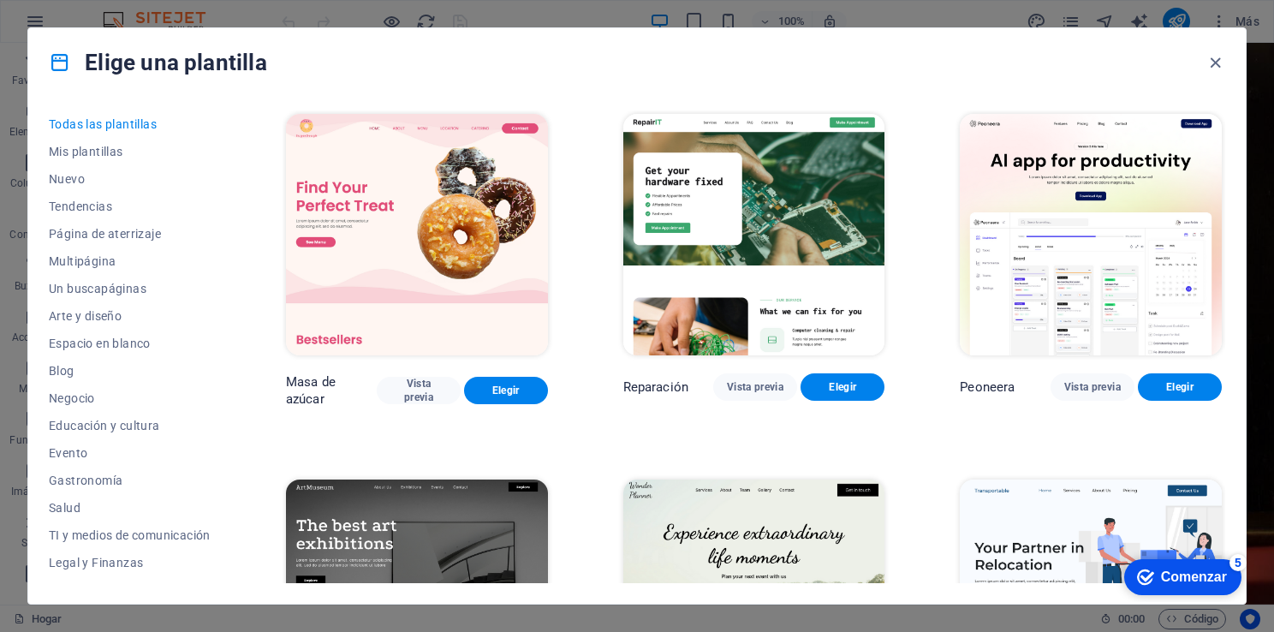
click at [480, 235] on img at bounding box center [417, 234] width 262 height 241
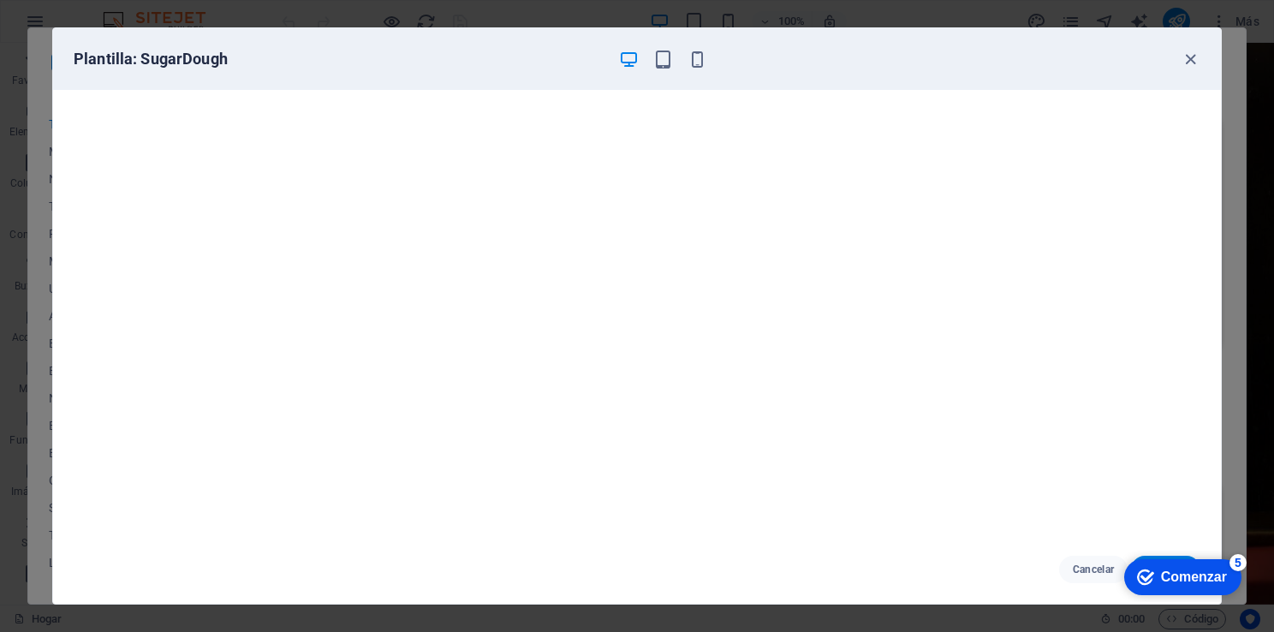
click at [1175, 576] on div "Comenzar" at bounding box center [1194, 576] width 66 height 15
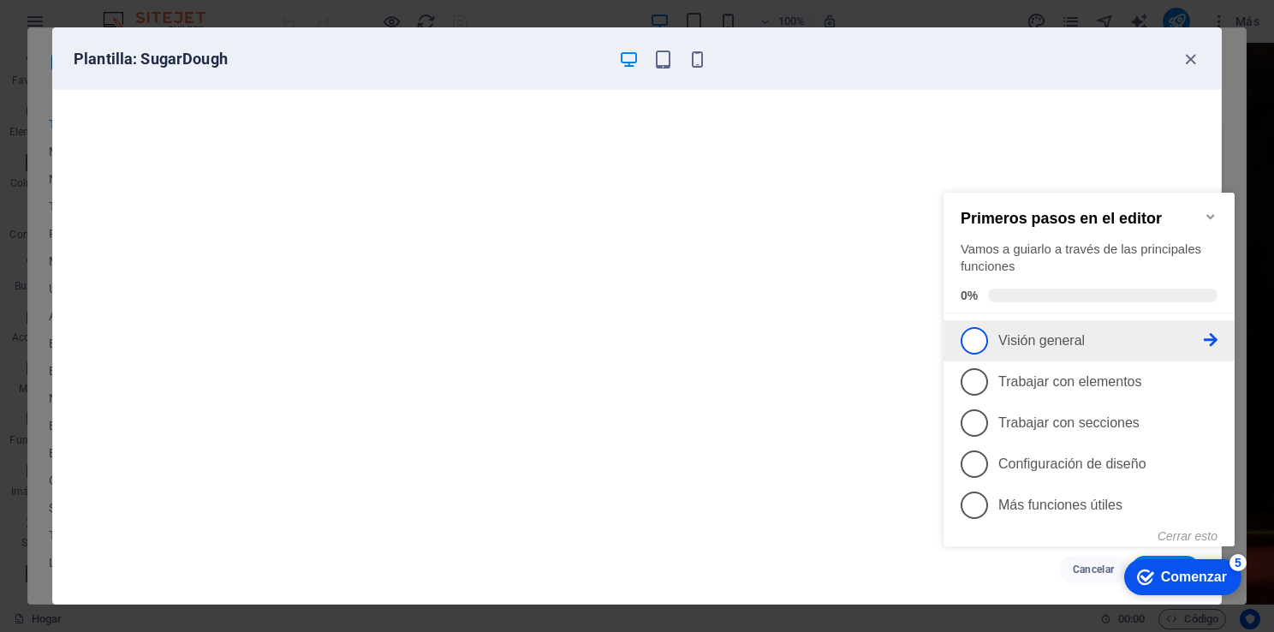
click at [978, 339] on span "1" at bounding box center [974, 340] width 27 height 27
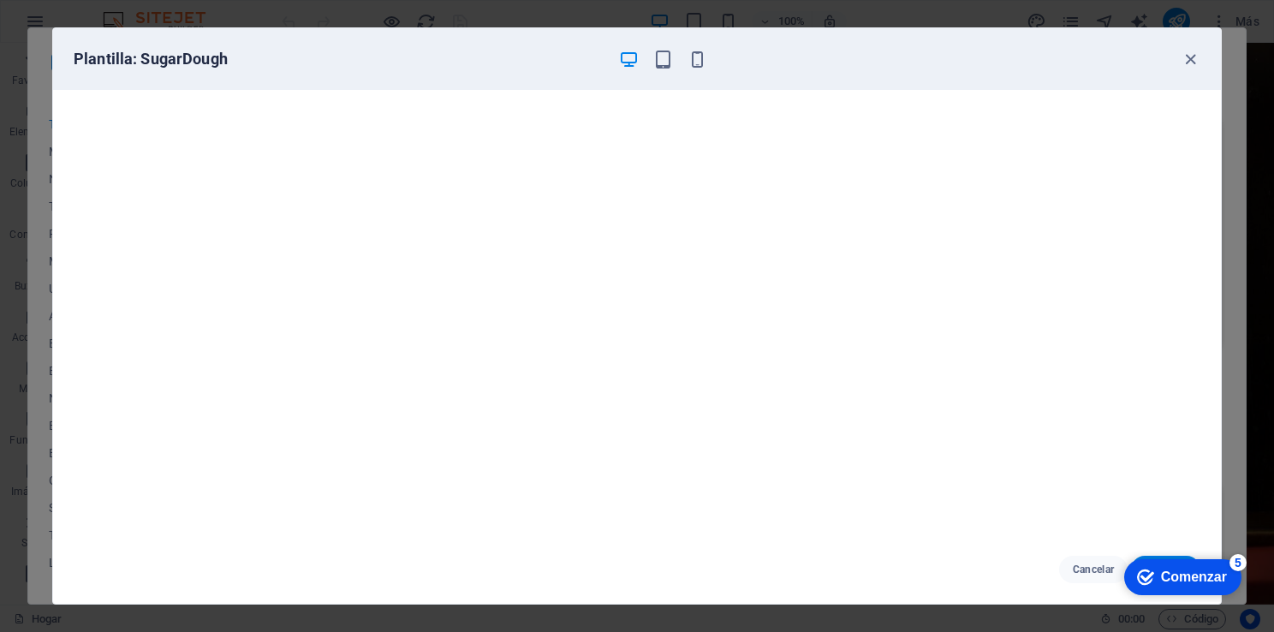
click at [1164, 569] on div "Comenzar" at bounding box center [1194, 576] width 66 height 15
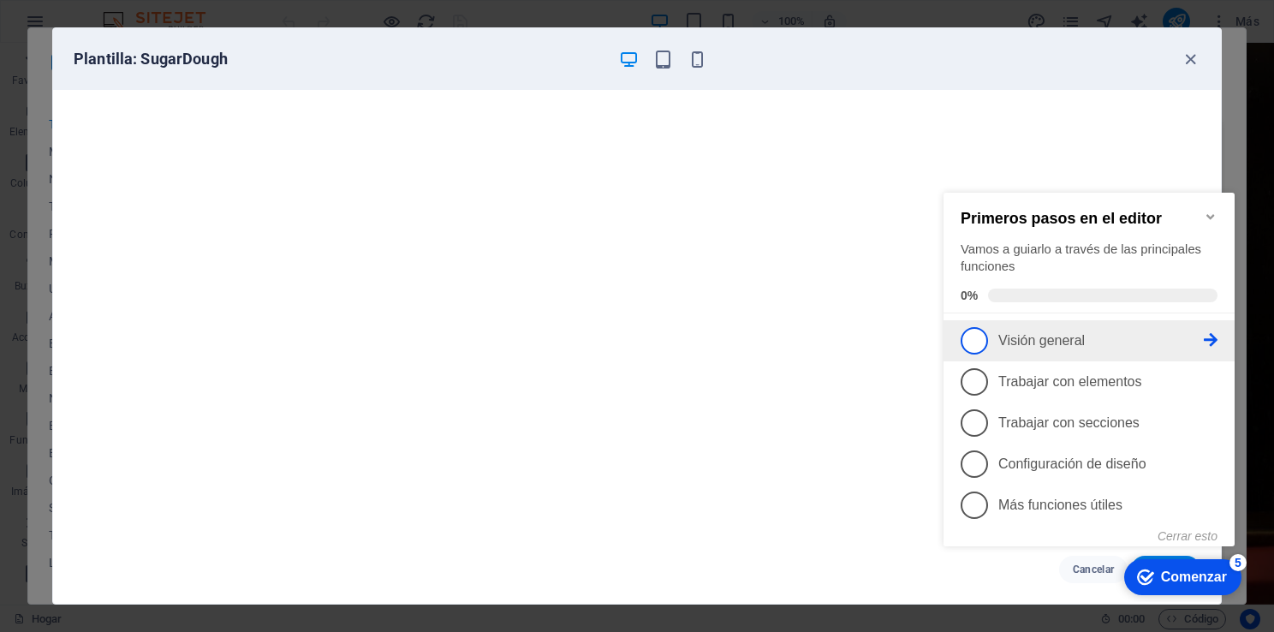
click at [1209, 335] on icon at bounding box center [1211, 340] width 14 height 14
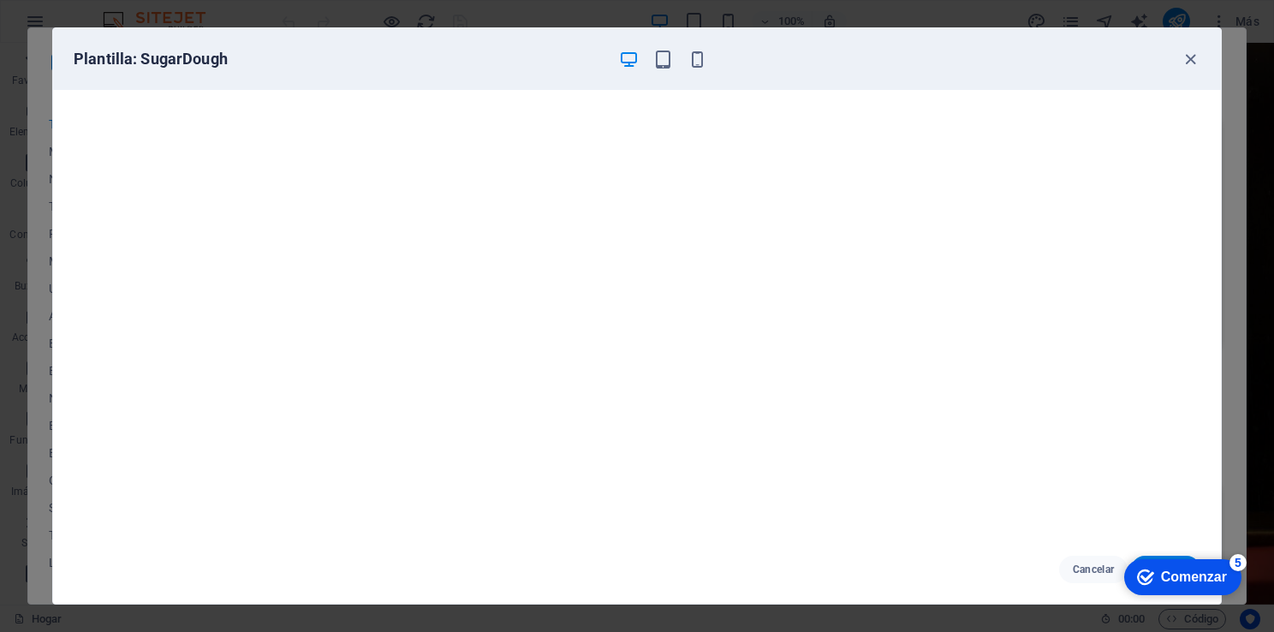
click at [1199, 572] on div "Comenzar" at bounding box center [1194, 576] width 66 height 15
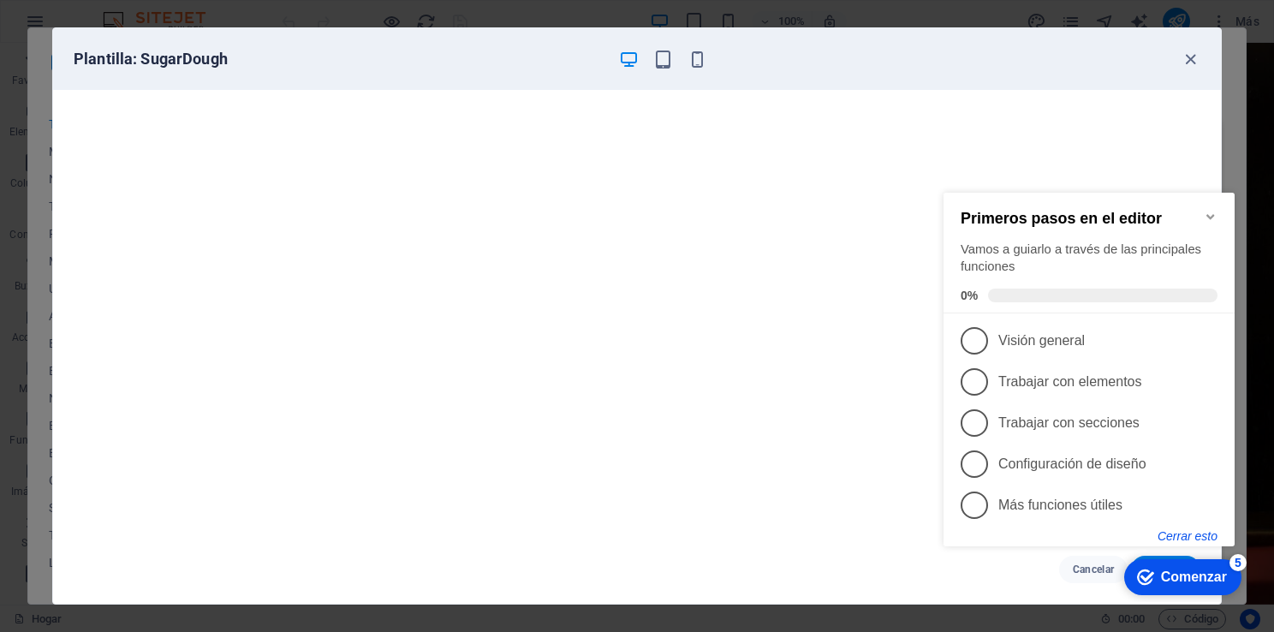
click at [1197, 535] on button "Cerrar esto" at bounding box center [1188, 536] width 60 height 14
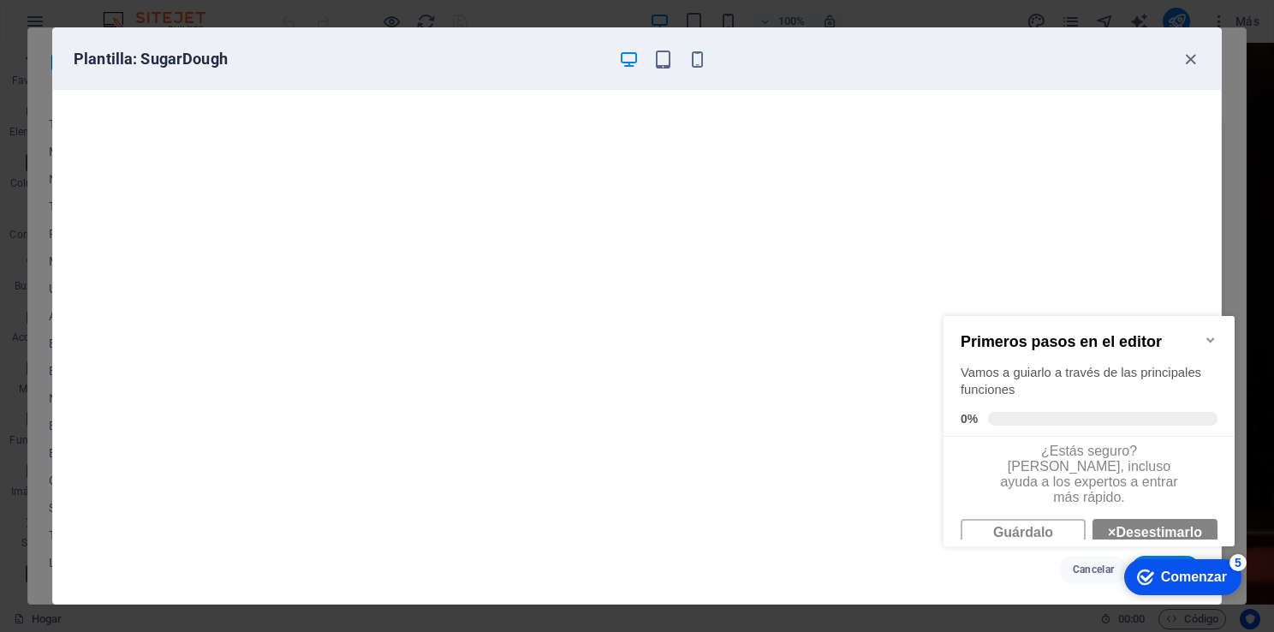
scroll to position [47, 0]
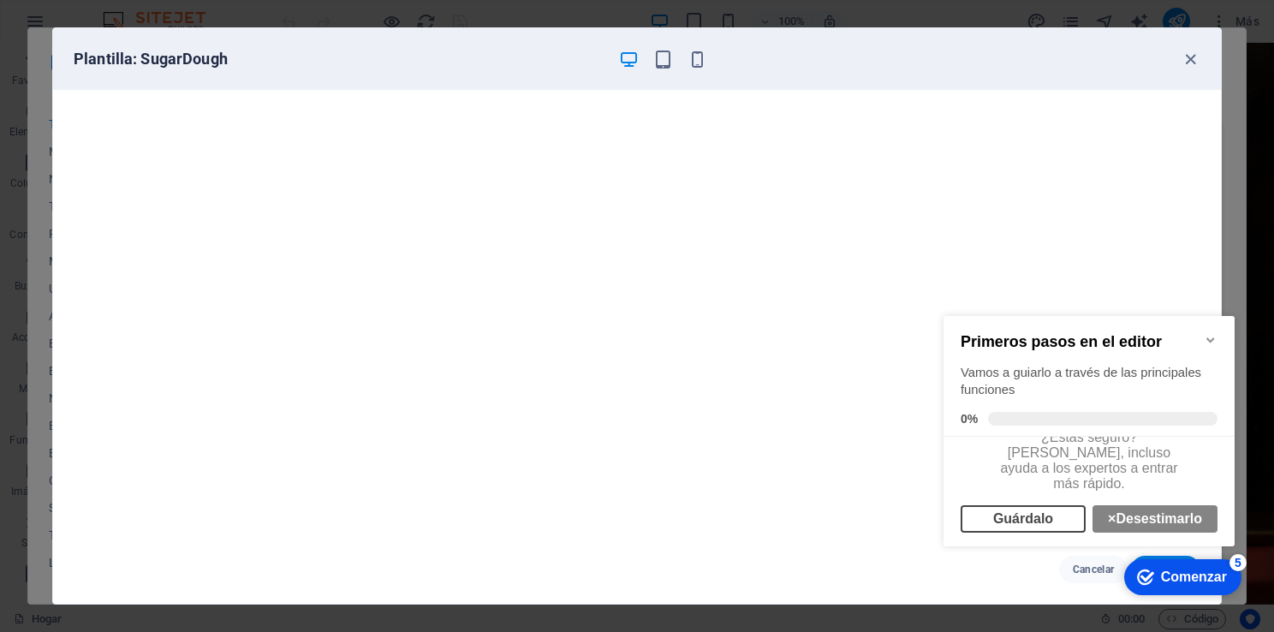
click at [1086, 505] on link "Guárdalo" at bounding box center [1023, 518] width 125 height 27
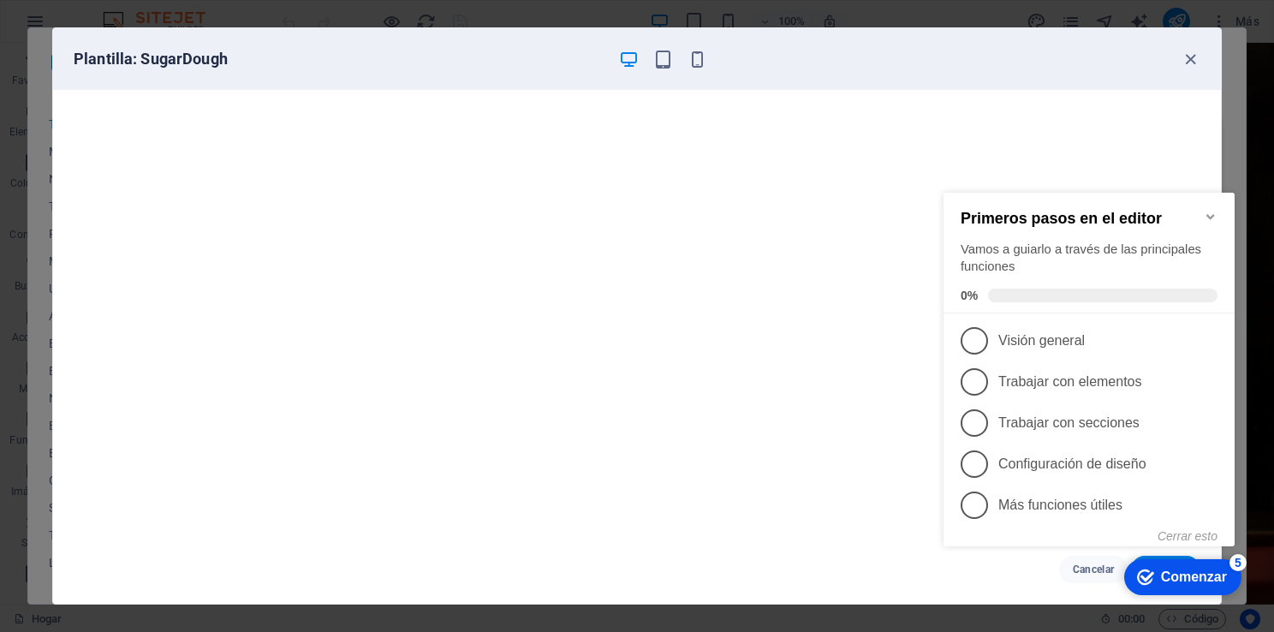
click at [1177, 578] on div "Comenzar" at bounding box center [1194, 576] width 66 height 15
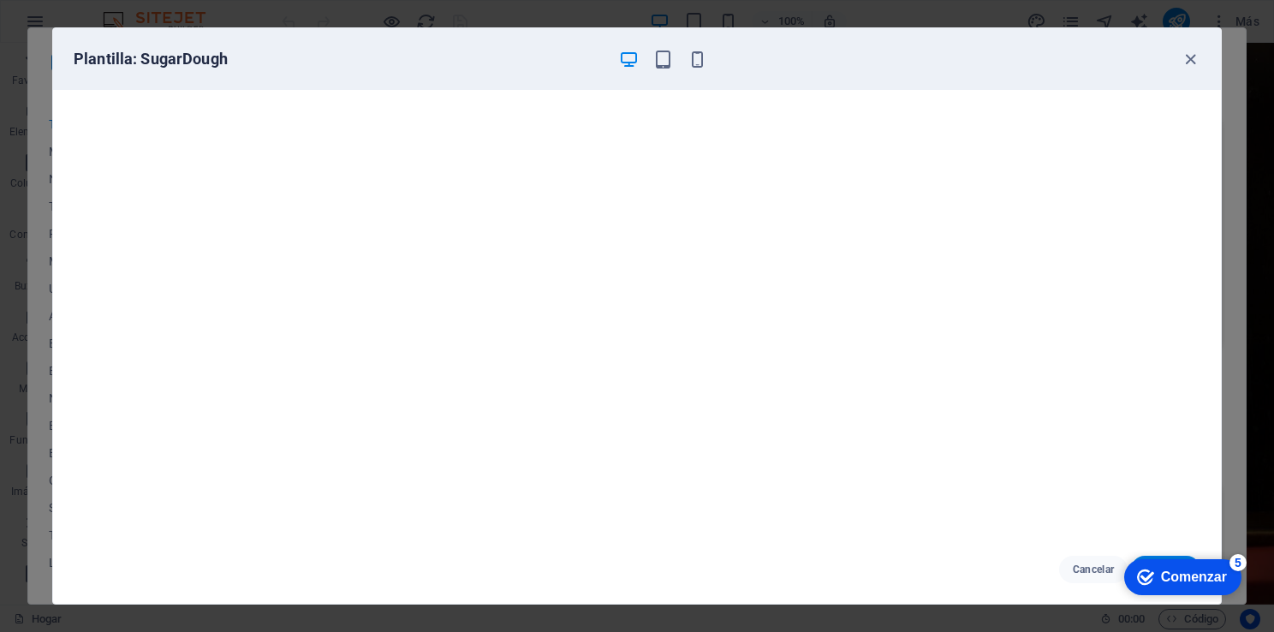
click at [1177, 578] on div "Comenzar" at bounding box center [1194, 576] width 66 height 15
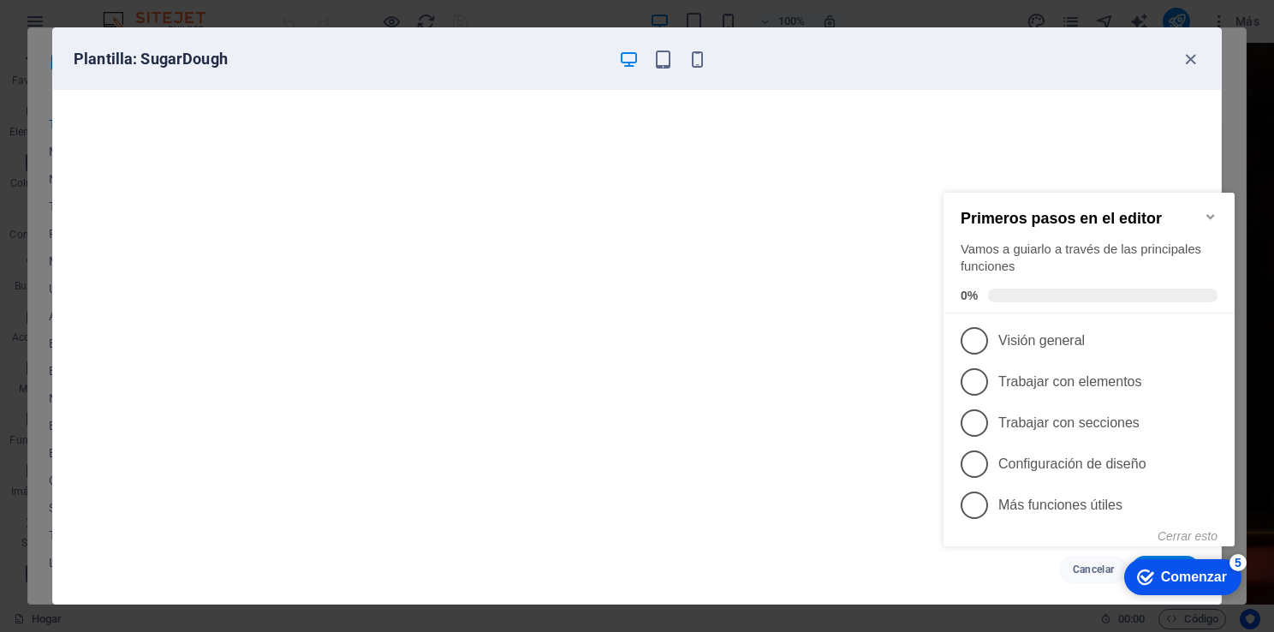
click at [1209, 210] on icon "Minimizar la lista de verificación" at bounding box center [1211, 217] width 14 height 14
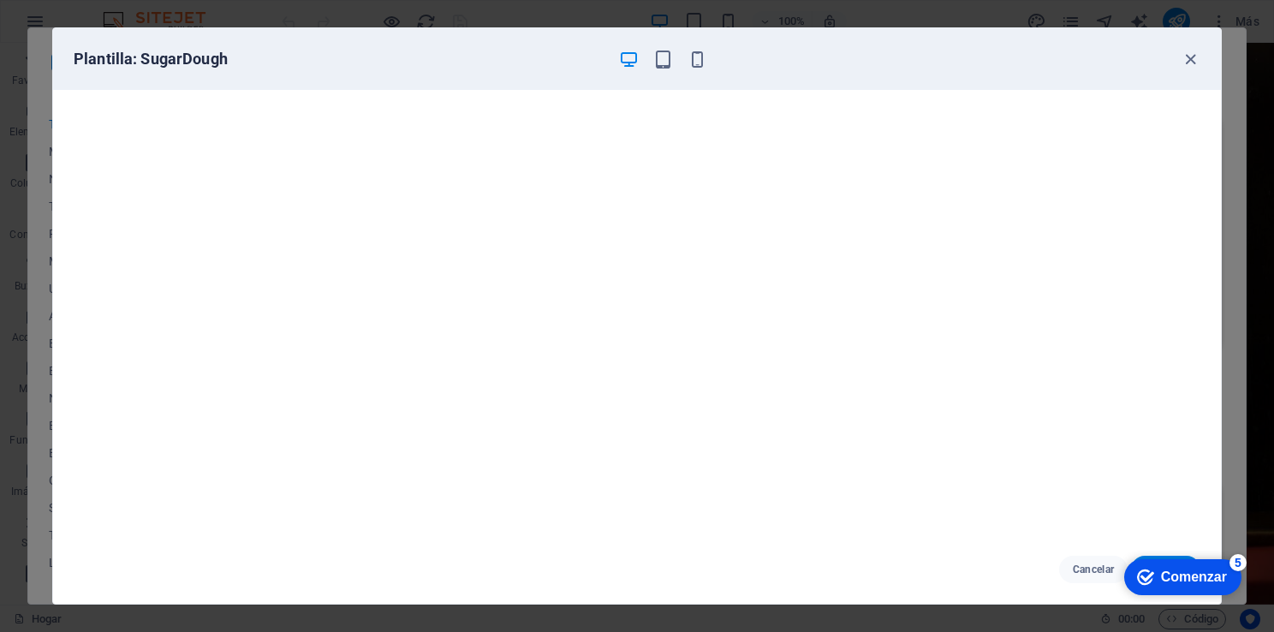
drag, startPoint x: 1074, startPoint y: 61, endPoint x: 1159, endPoint y: 63, distance: 85.7
click at [1159, 63] on div "Plantilla: SugarDough" at bounding box center [627, 59] width 1106 height 21
click at [1242, 559] on div "5" at bounding box center [1238, 562] width 17 height 17
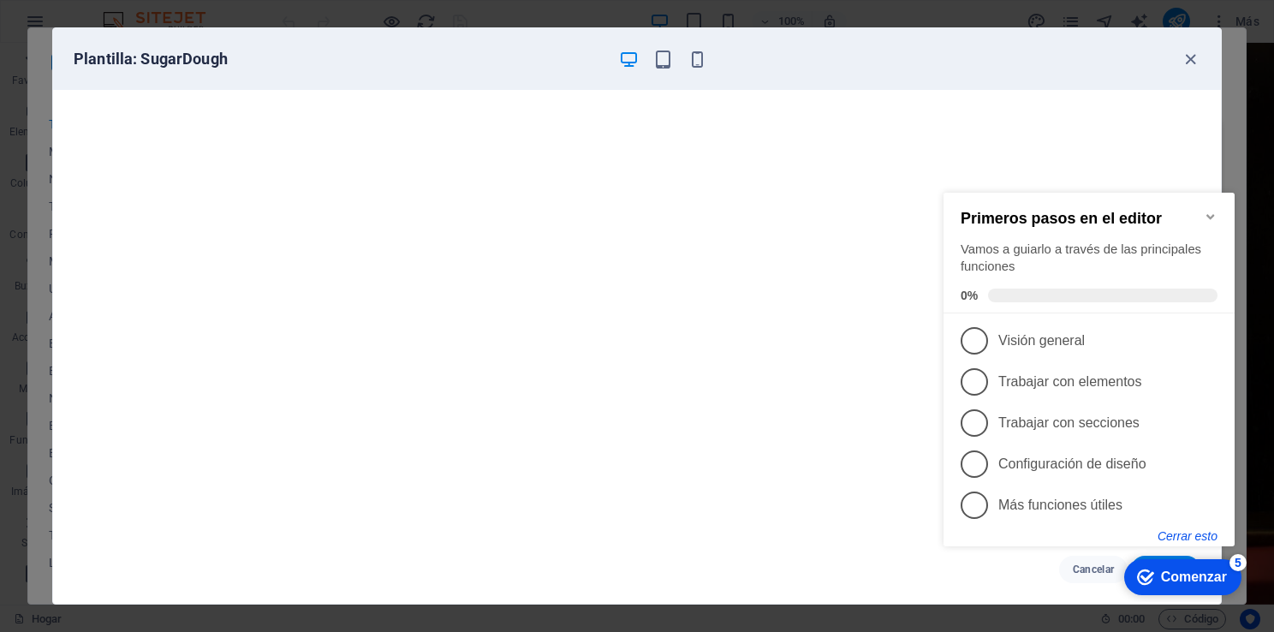
click at [1184, 536] on button "Cerrar esto" at bounding box center [1188, 536] width 60 height 14
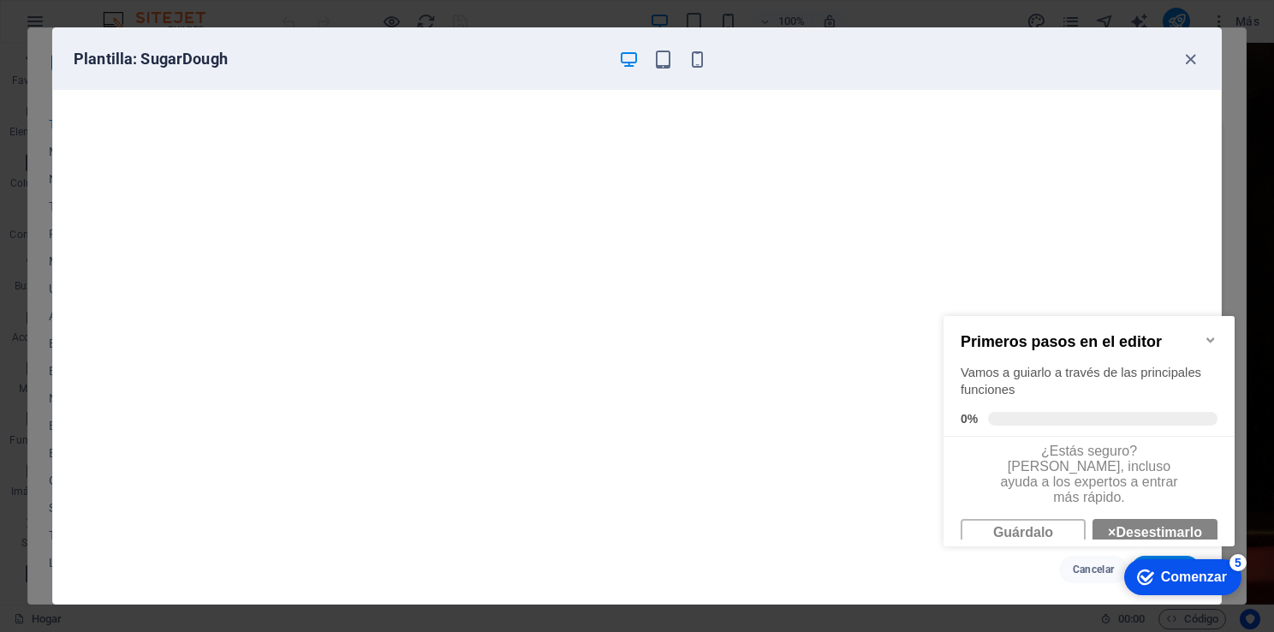
click at [1184, 559] on div "Marca Comenzar 5" at bounding box center [1182, 577] width 117 height 36
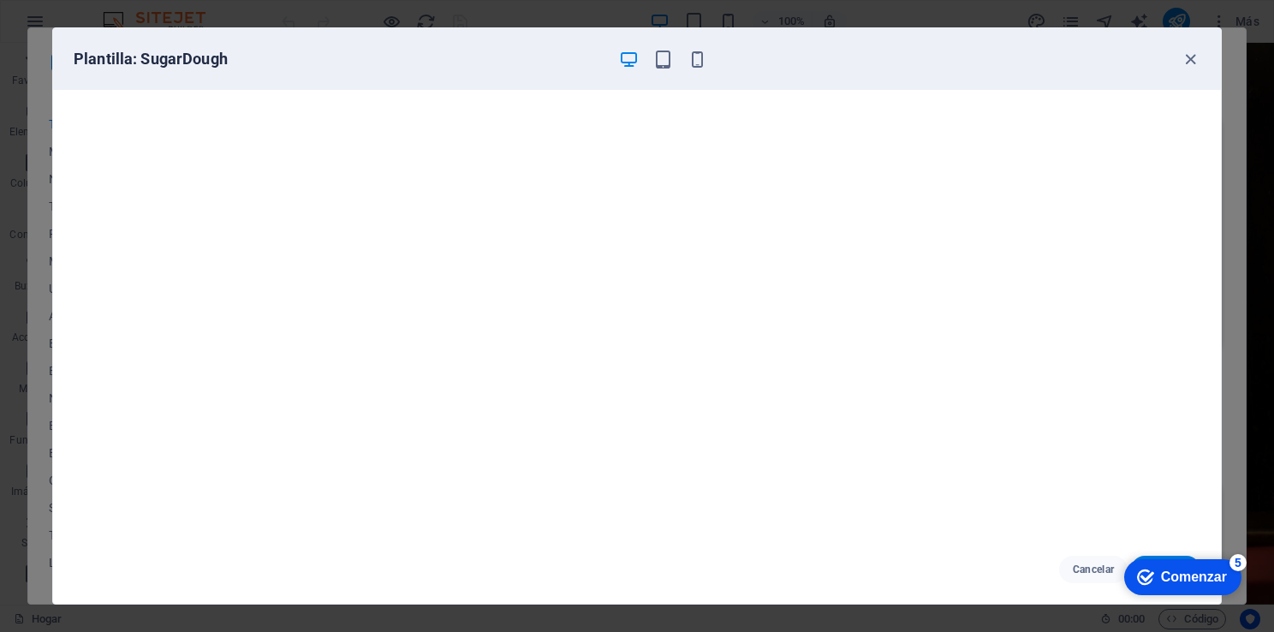
click at [1184, 559] on div "Marca Comenzar 5" at bounding box center [1182, 577] width 117 height 36
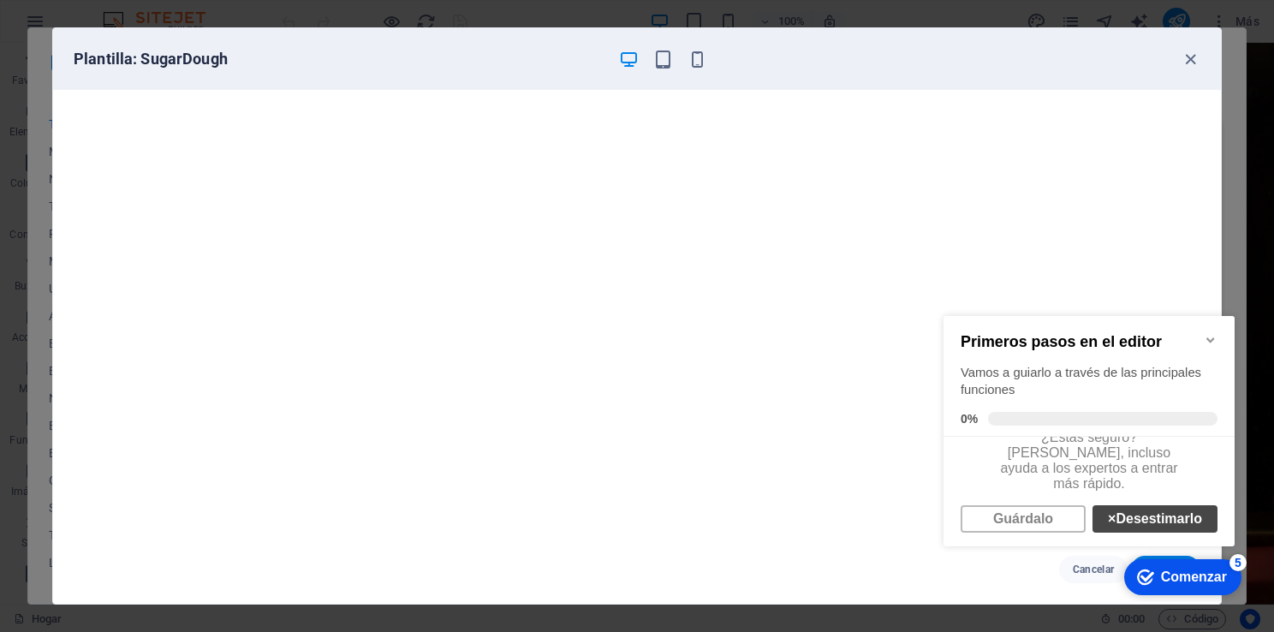
click at [1153, 521] on link "× Desestimarlo" at bounding box center [1155, 518] width 125 height 27
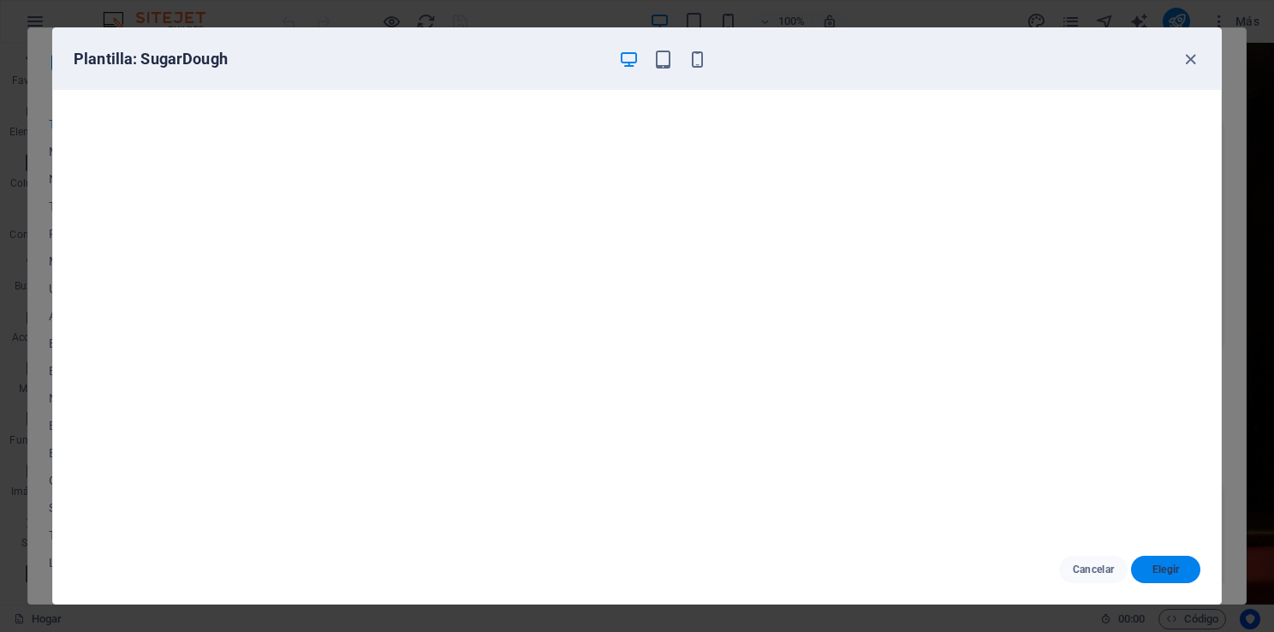
click at [1174, 567] on span "Elegir" at bounding box center [1166, 570] width 42 height 14
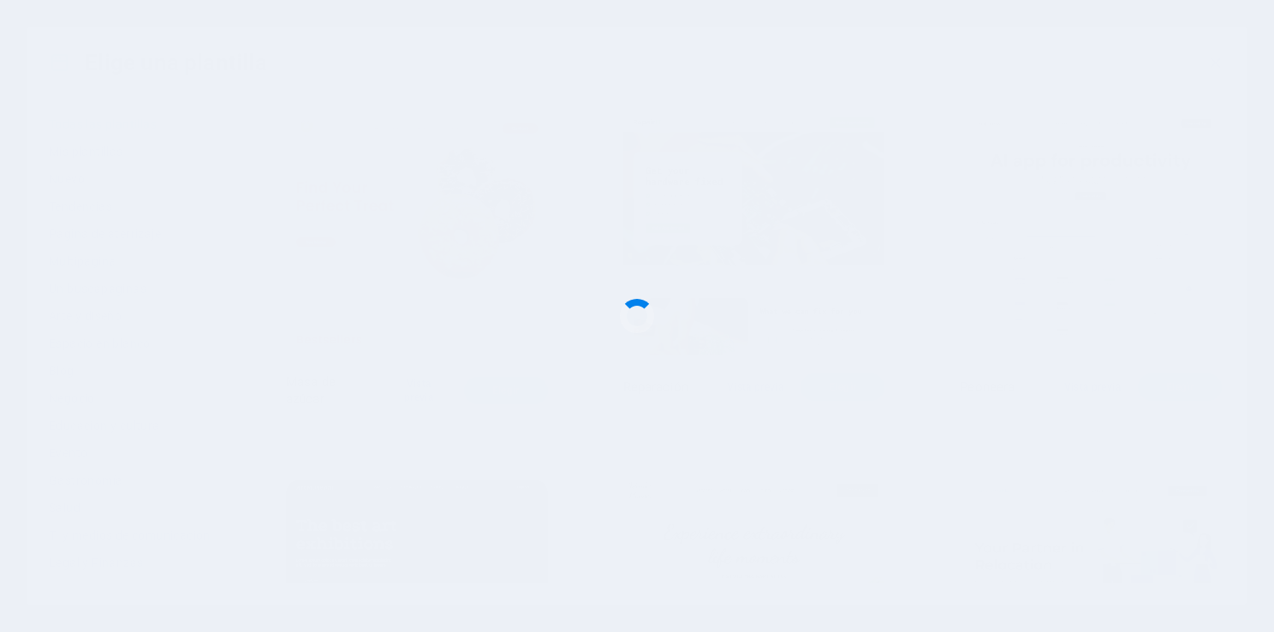
click at [1174, 567] on div at bounding box center [637, 316] width 1274 height 632
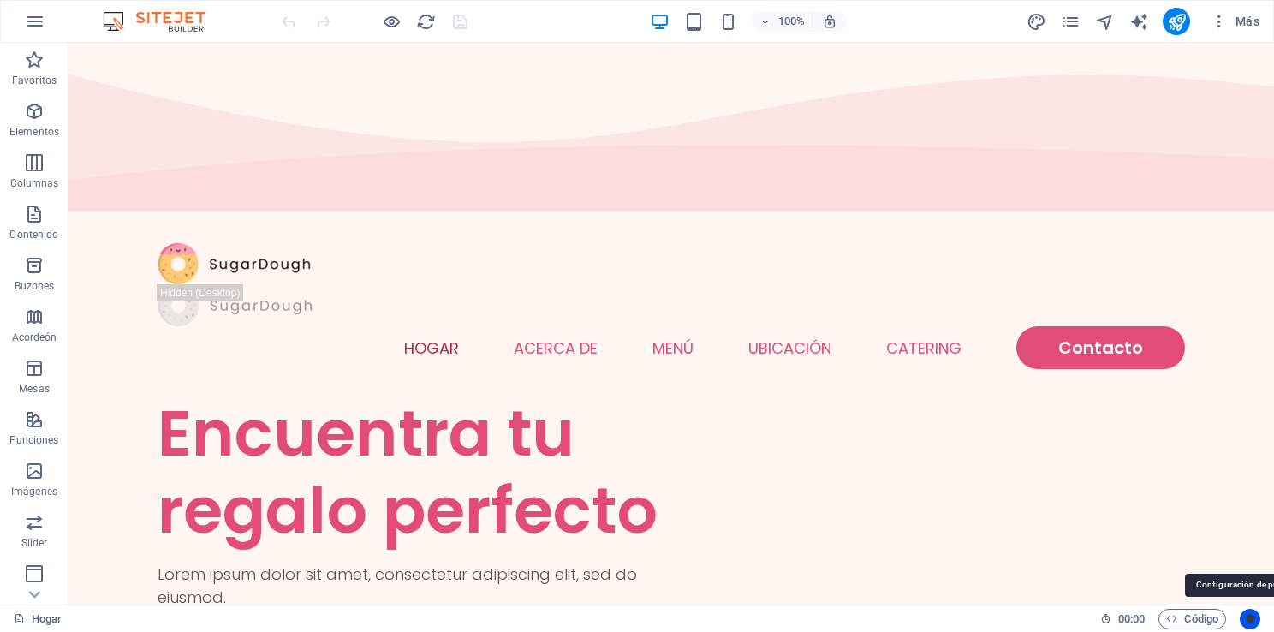
click at [1250, 618] on icon "Centrados en el usuario" at bounding box center [1250, 619] width 12 height 12
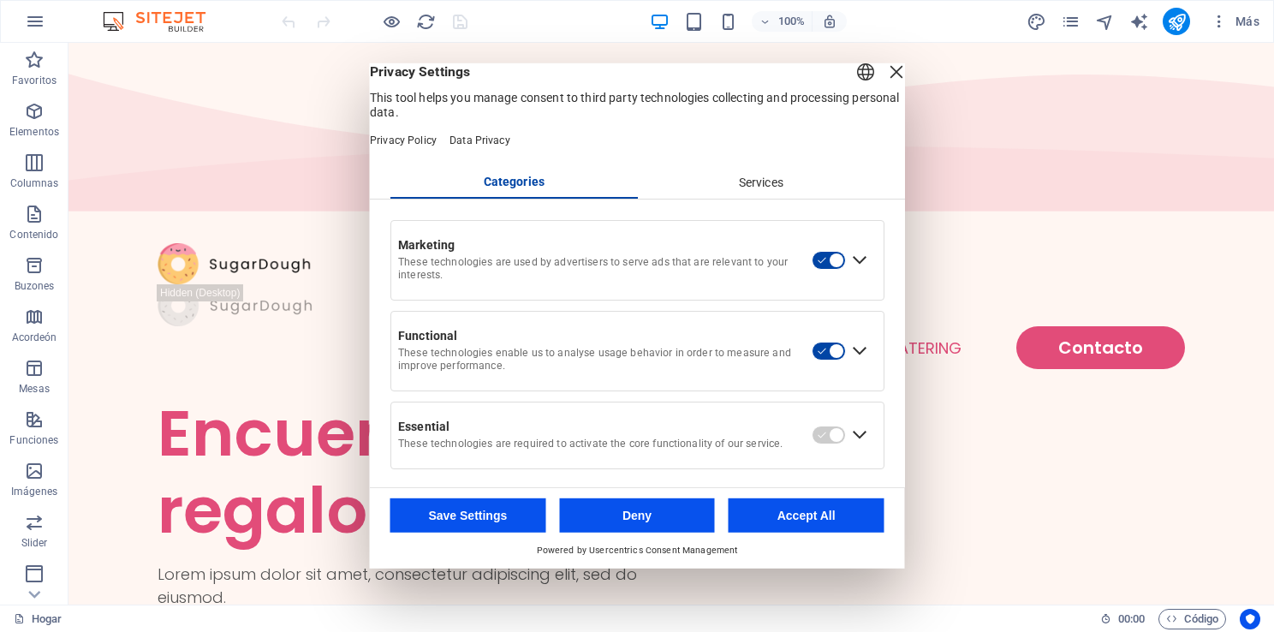
drag, startPoint x: 894, startPoint y: 279, endPoint x: 895, endPoint y: 314, distance: 35.1
click at [895, 314] on div "Marketing These technologies are used by advertisers to serve ads that are rele…" at bounding box center [637, 344] width 535 height 290
